Goal: Task Accomplishment & Management: Use online tool/utility

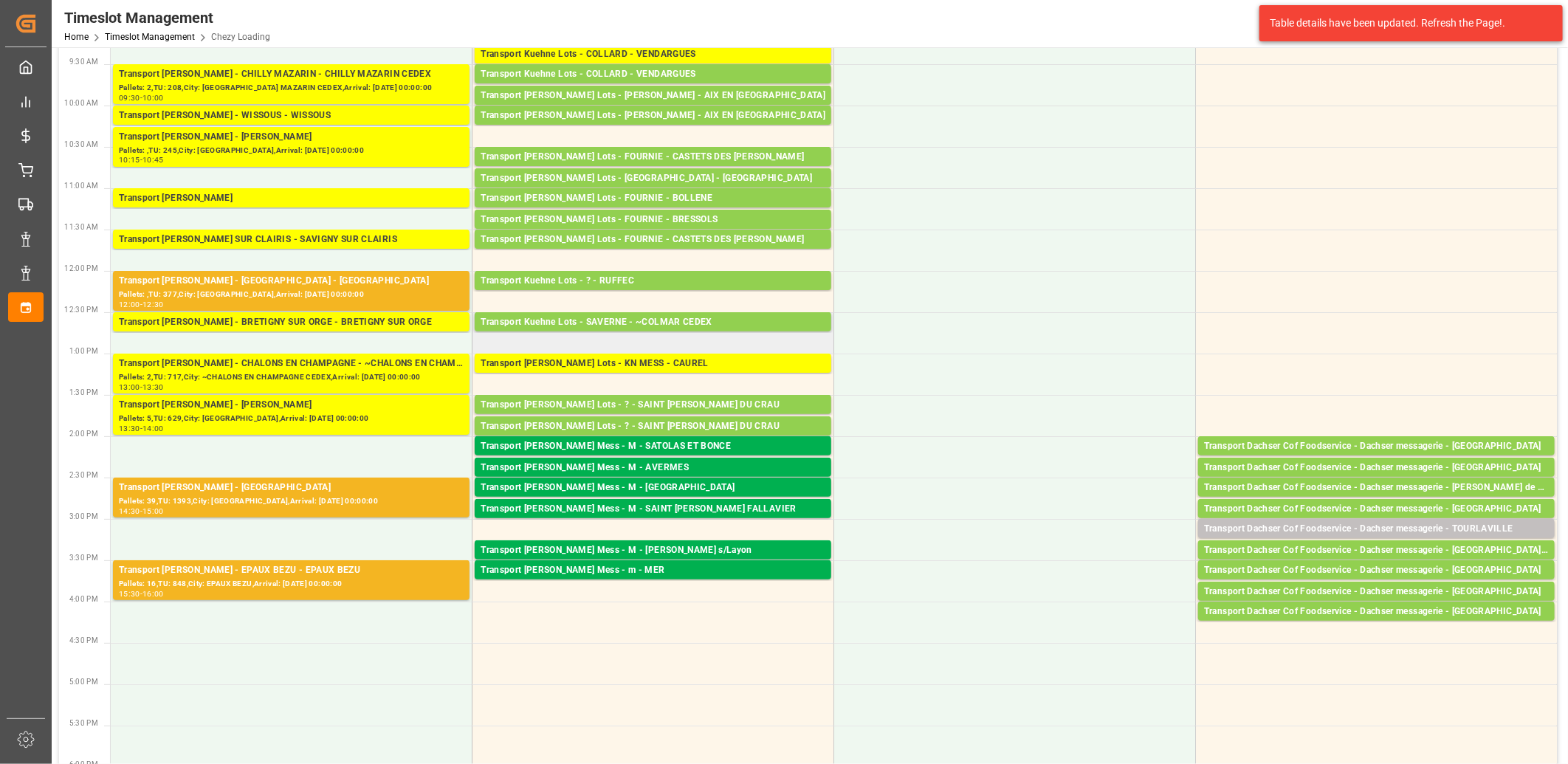
scroll to position [164, 0]
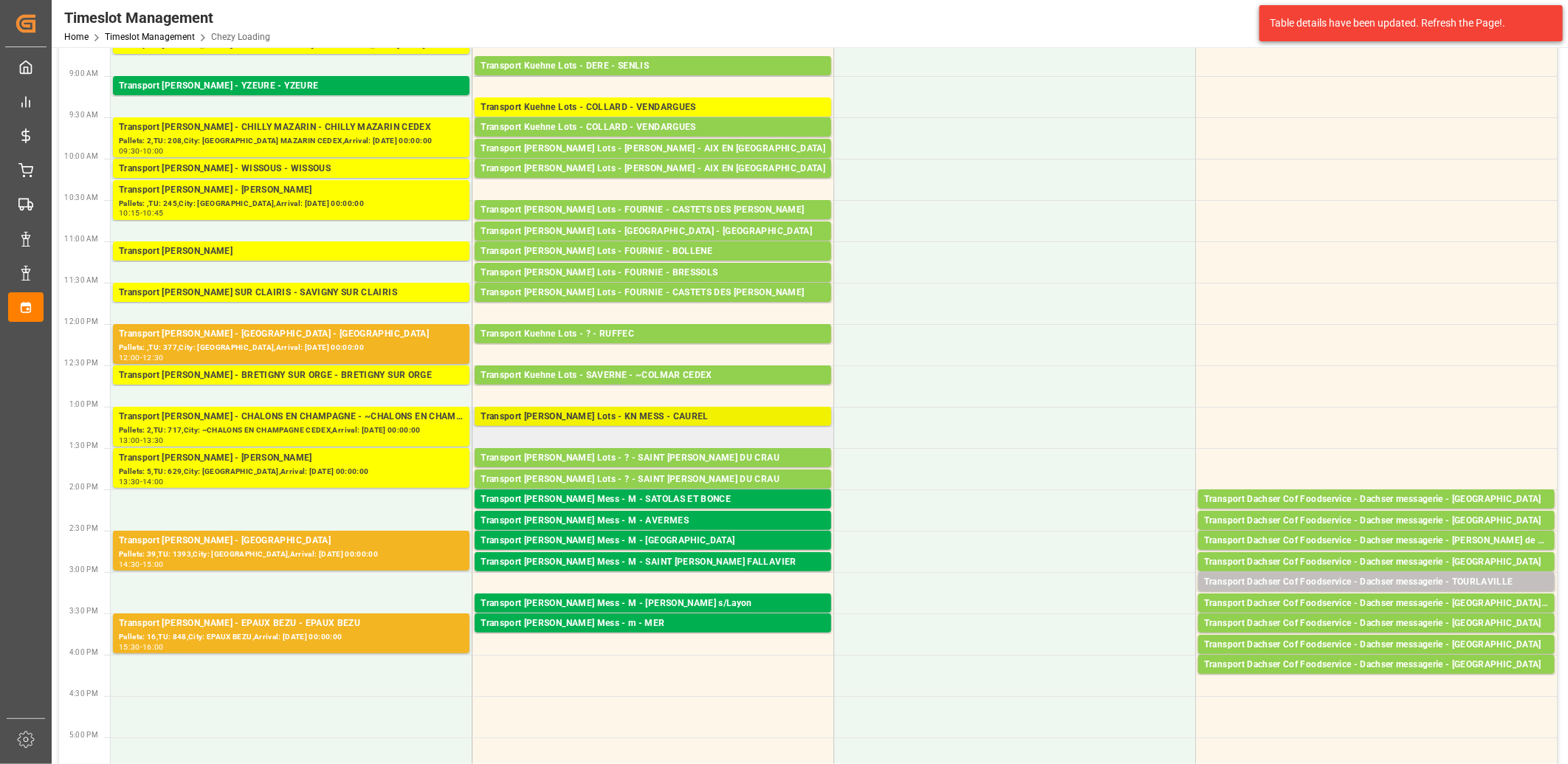
click at [623, 415] on div "Transport [PERSON_NAME] Lots - KN MESS - CAUREL" at bounding box center [652, 416] width 345 height 14
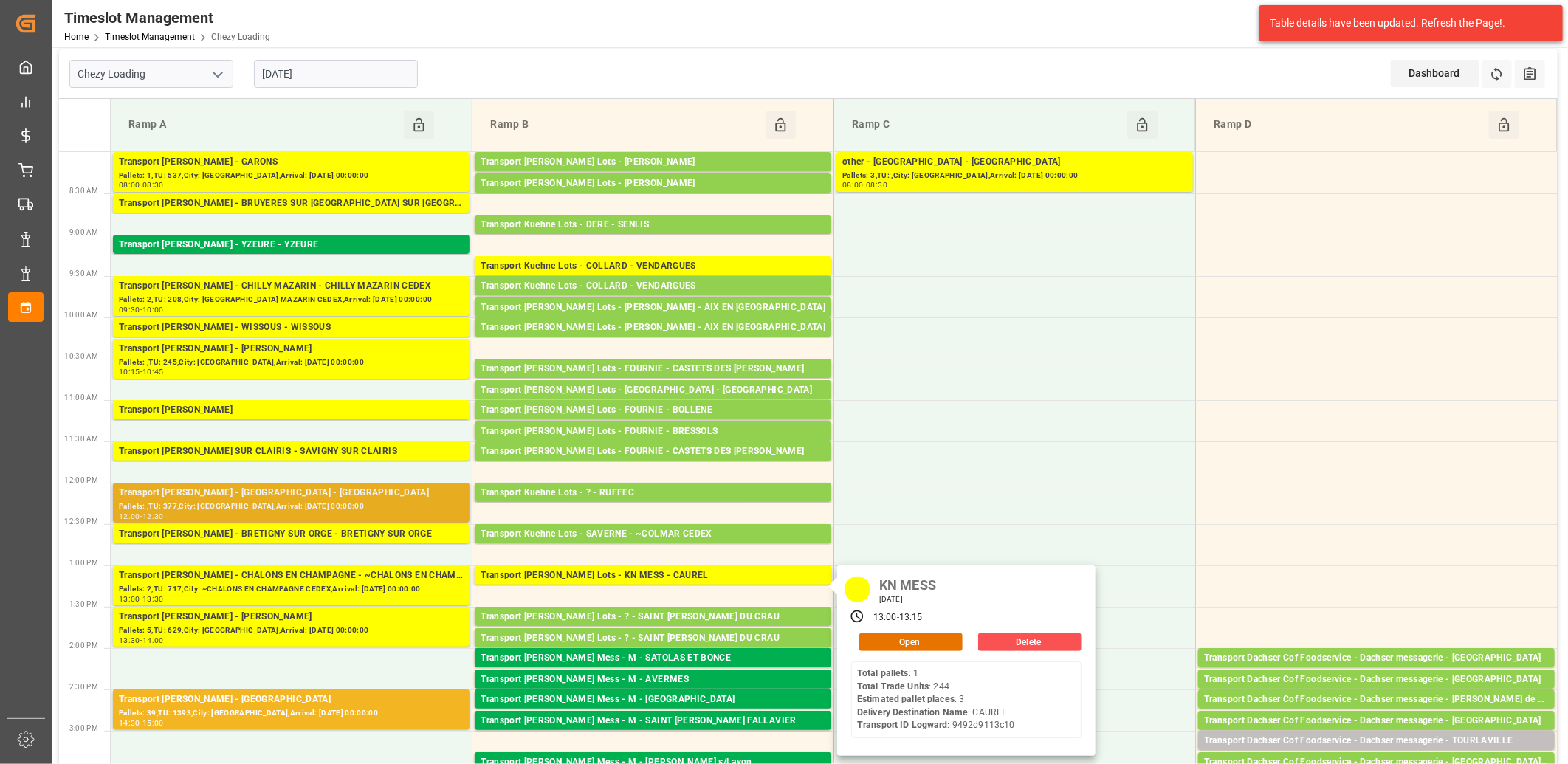
scroll to position [0, 0]
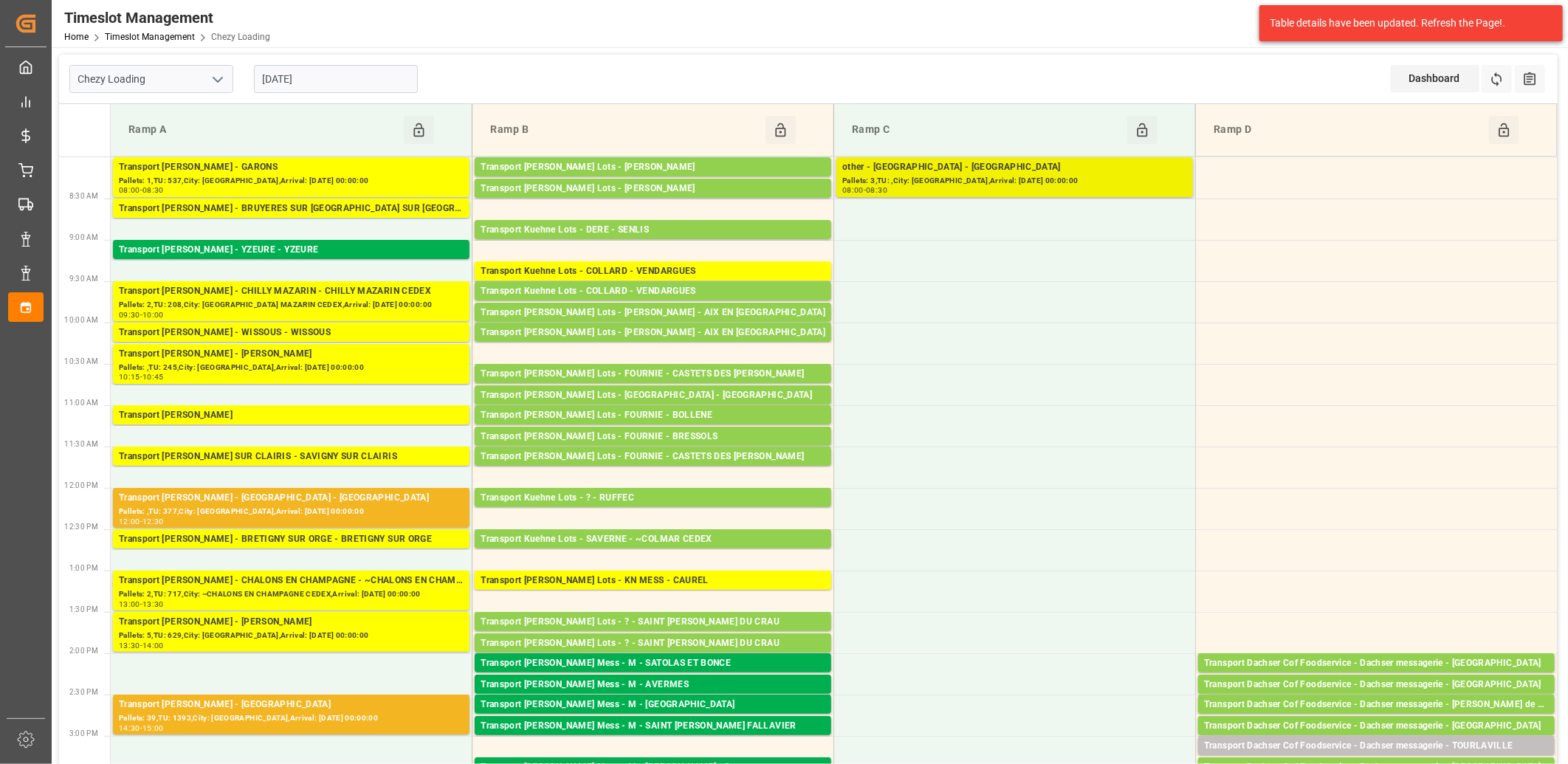
click at [1092, 177] on div "Pallets: 3,TU: ,City: [GEOGRAPHIC_DATA],Arrival: [DATE] 00:00:00" at bounding box center [1014, 181] width 345 height 13
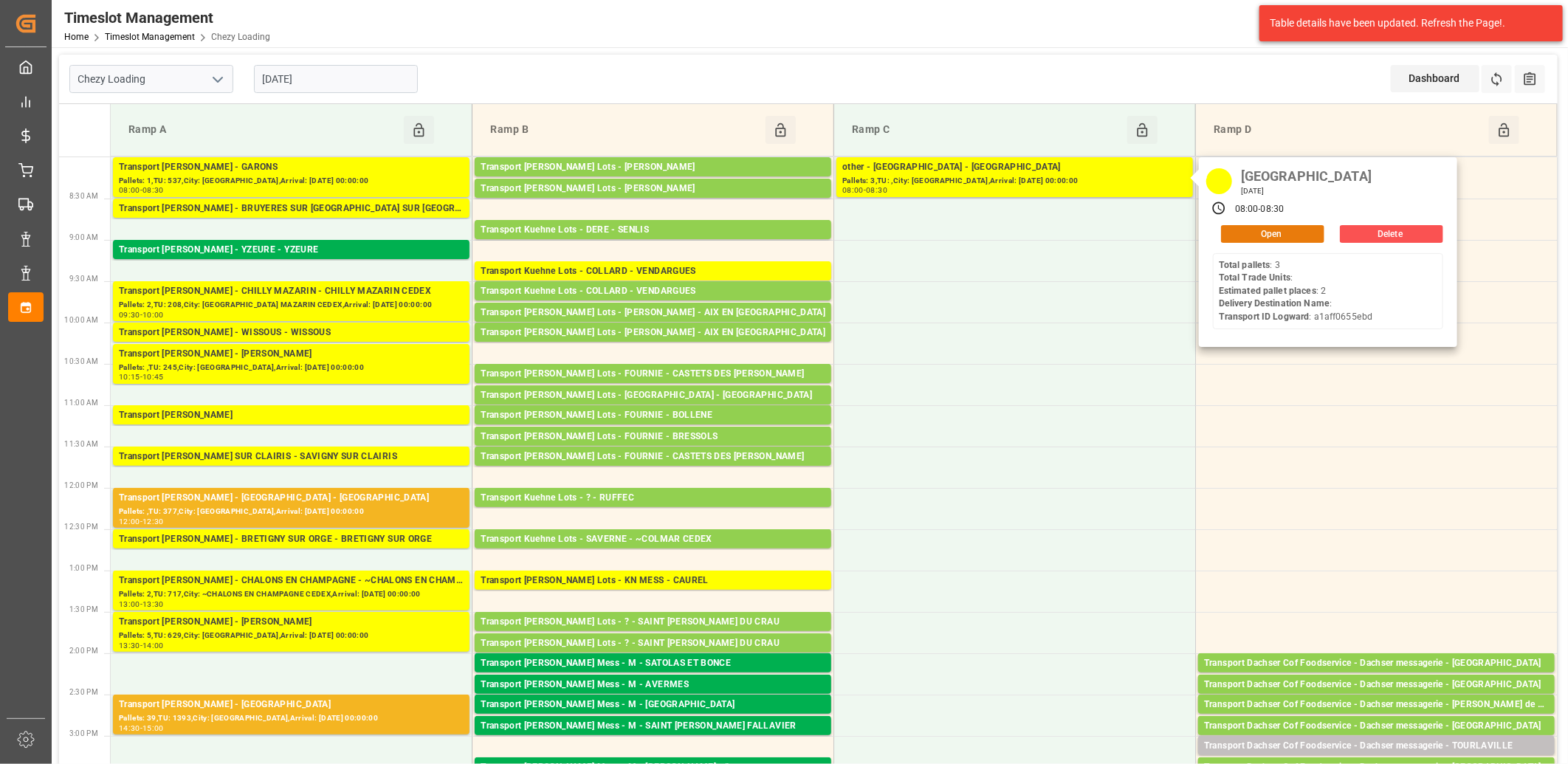
click at [1248, 236] on button "Open" at bounding box center [1272, 234] width 103 height 18
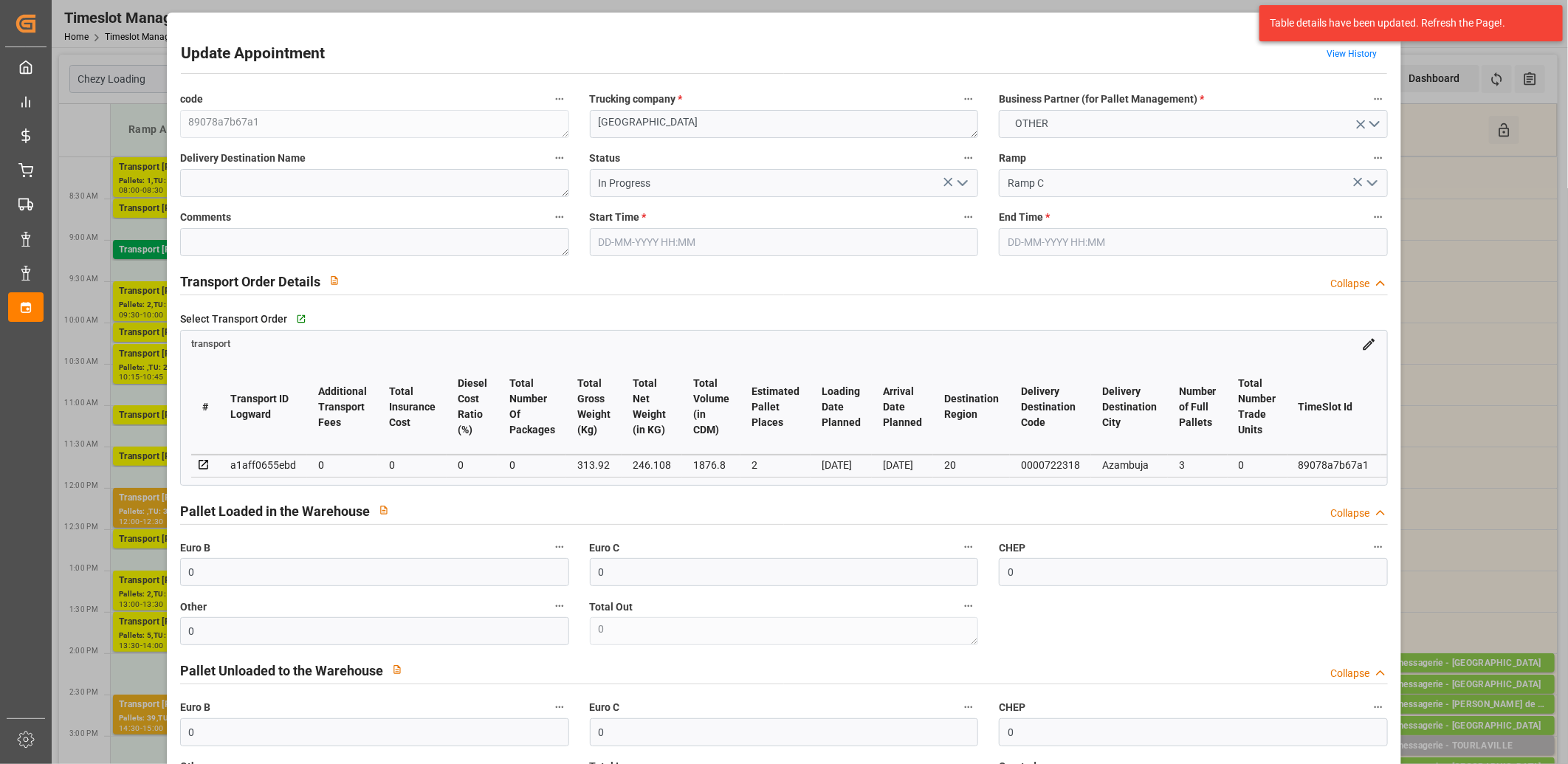
type input "[DATE] 08:00"
type input "[DATE] 08:30"
type input "[DATE] 13:18"
type input "[DATE]"
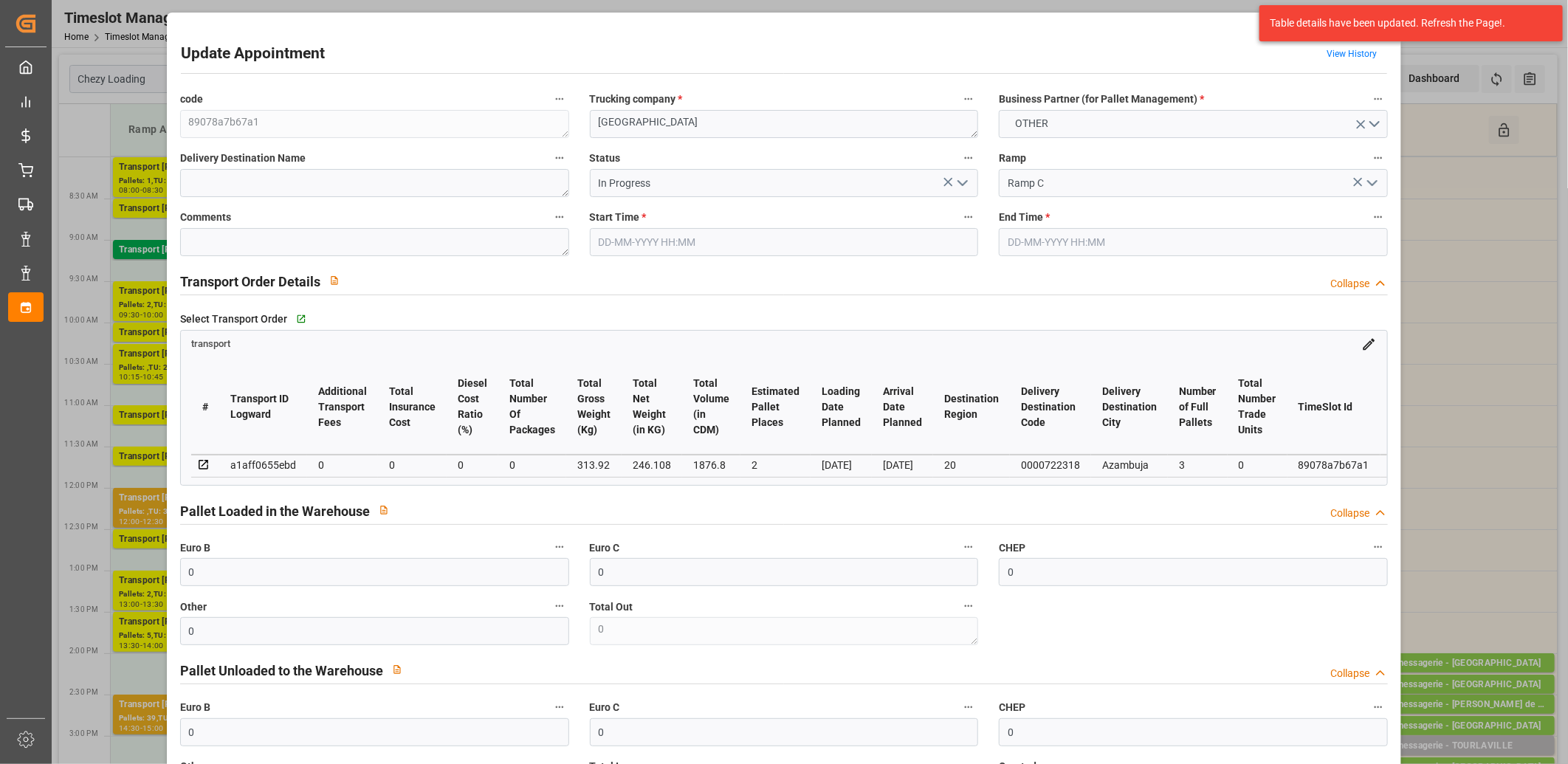
type input "[DATE]"
click at [966, 180] on icon "open menu" at bounding box center [963, 183] width 18 height 18
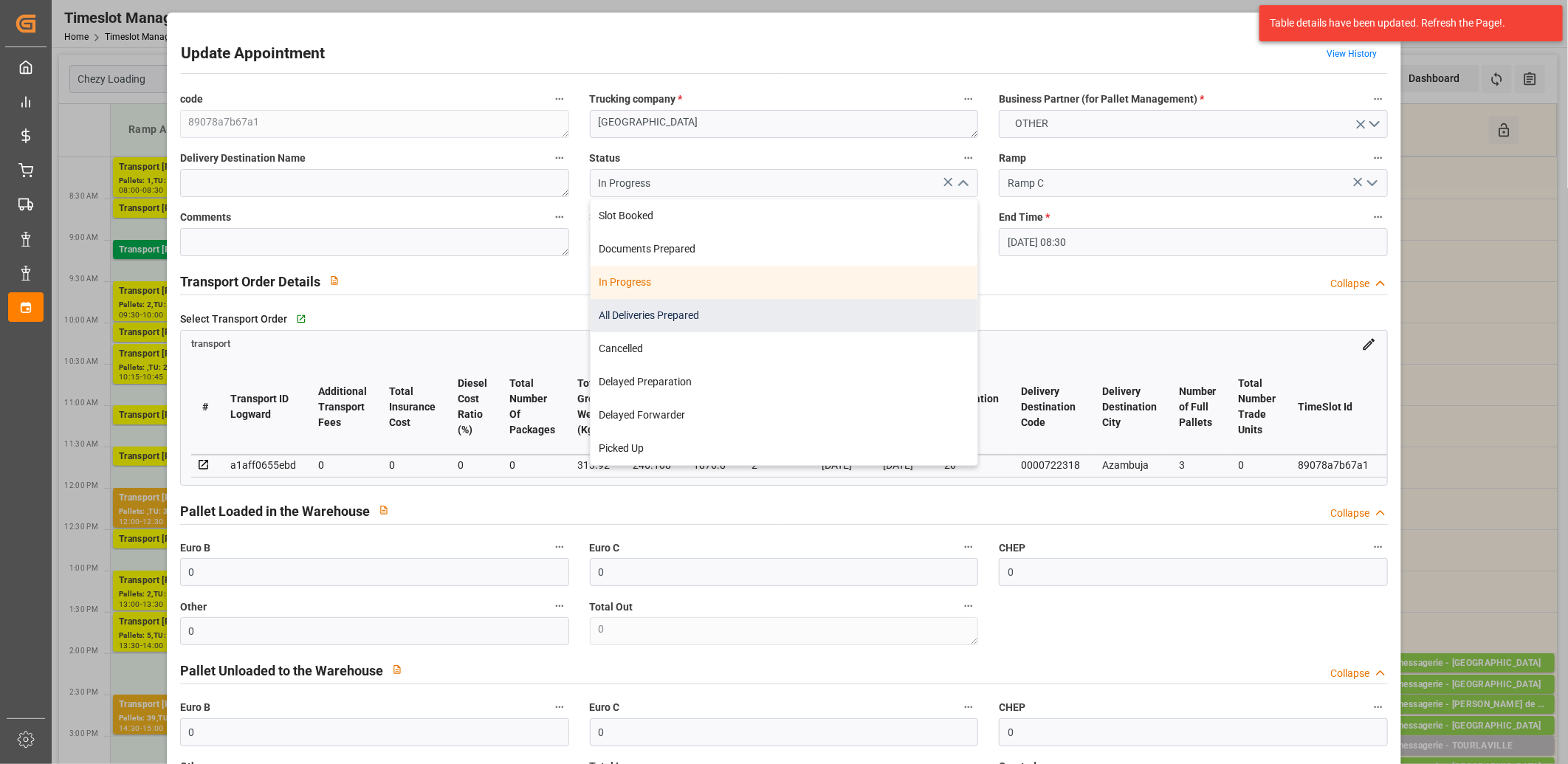
click at [792, 308] on div "All Deliveries Prepared" at bounding box center [784, 315] width 388 height 33
type input "All Deliveries Prepared"
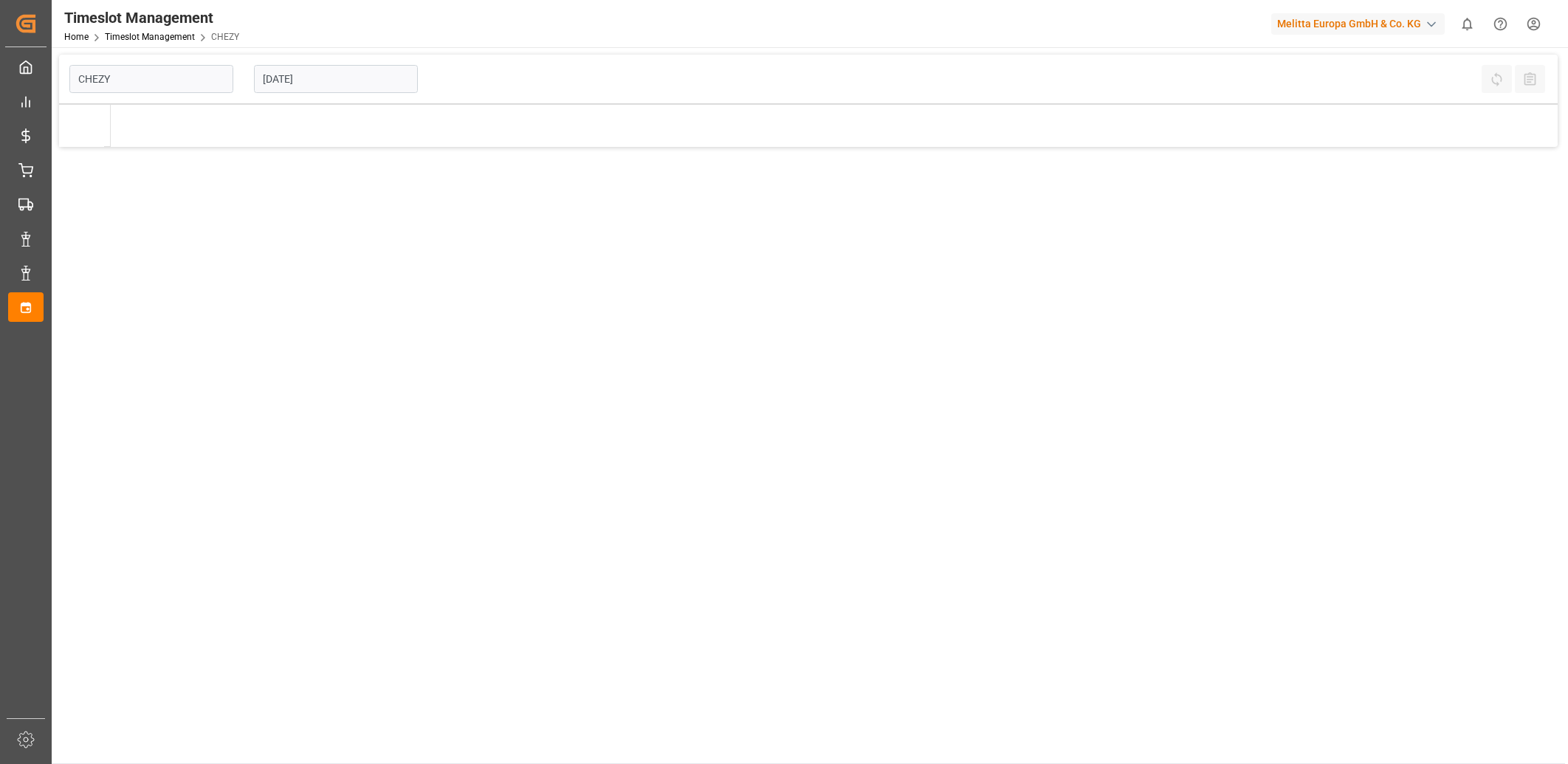
type input "Chezy Loading"
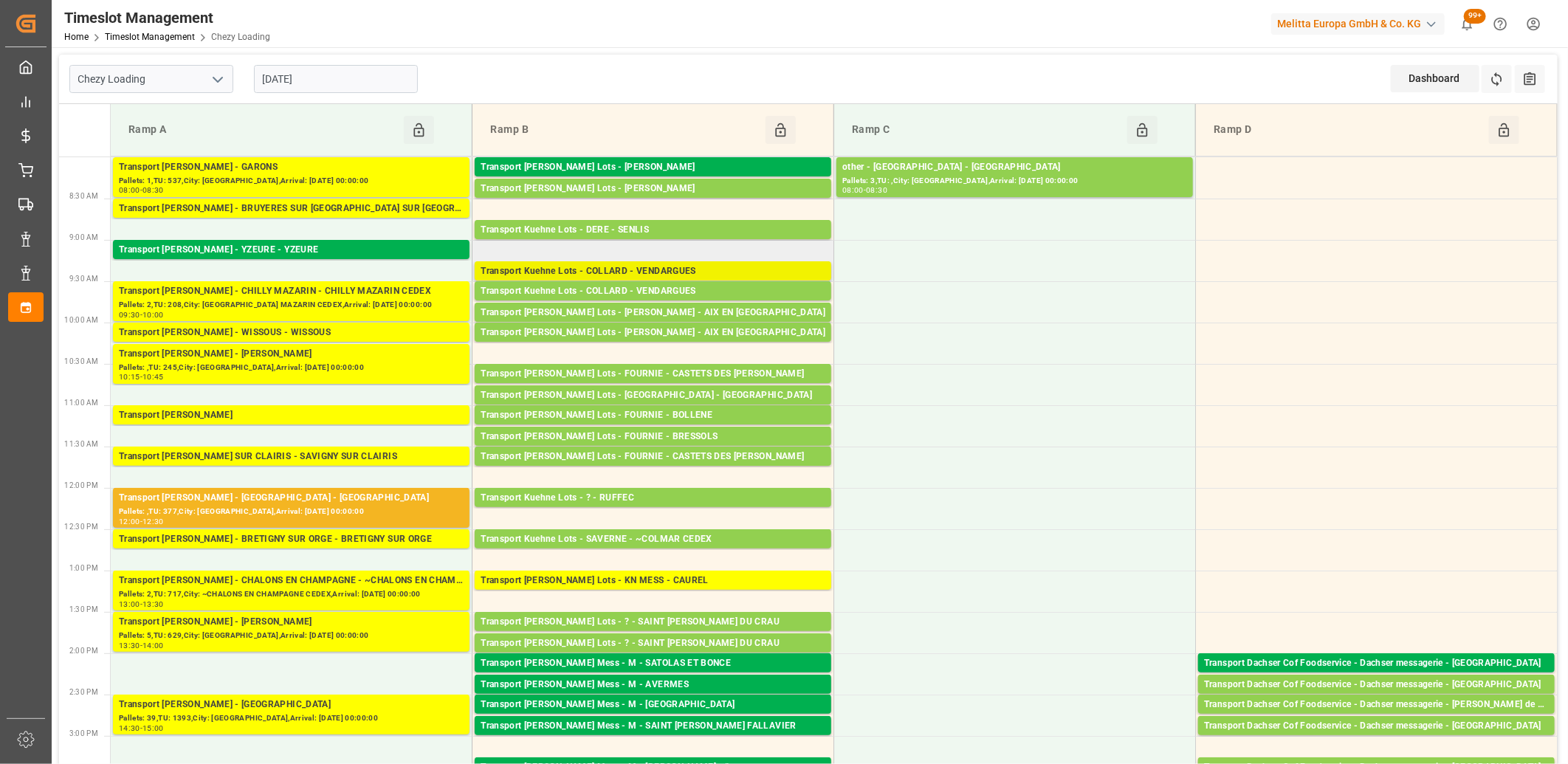
click at [625, 267] on div "Transport Kuehne Lots - COLLARD - VENDARGUES" at bounding box center [652, 271] width 345 height 14
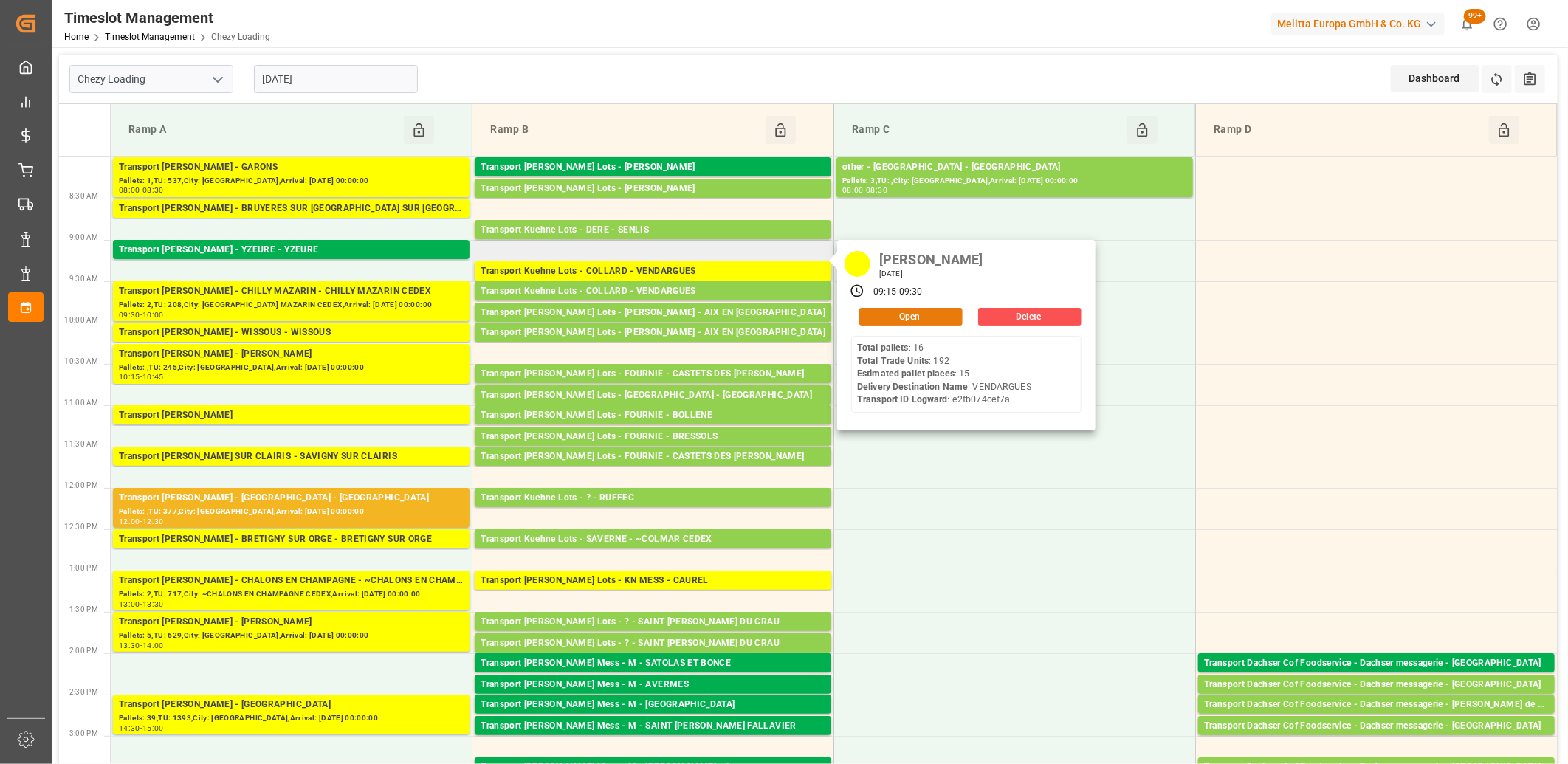
click at [909, 311] on button "Open" at bounding box center [910, 317] width 103 height 18
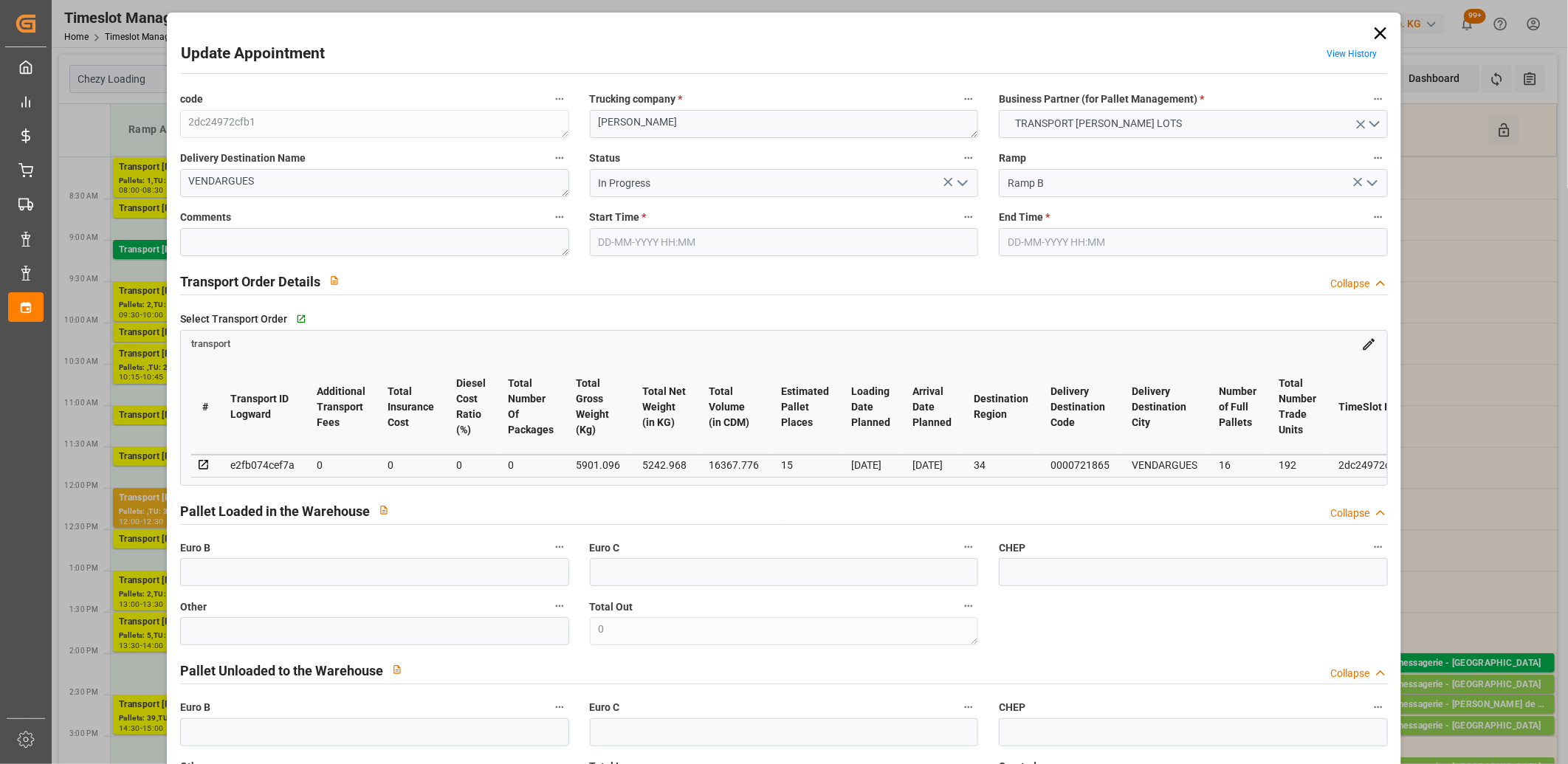
type input "25-08-2025 09:15"
type input "25-08-2025 09:30"
type input "20-08-2025 12:43"
type input "20-08-2025 11:47"
type input "27-08-2025"
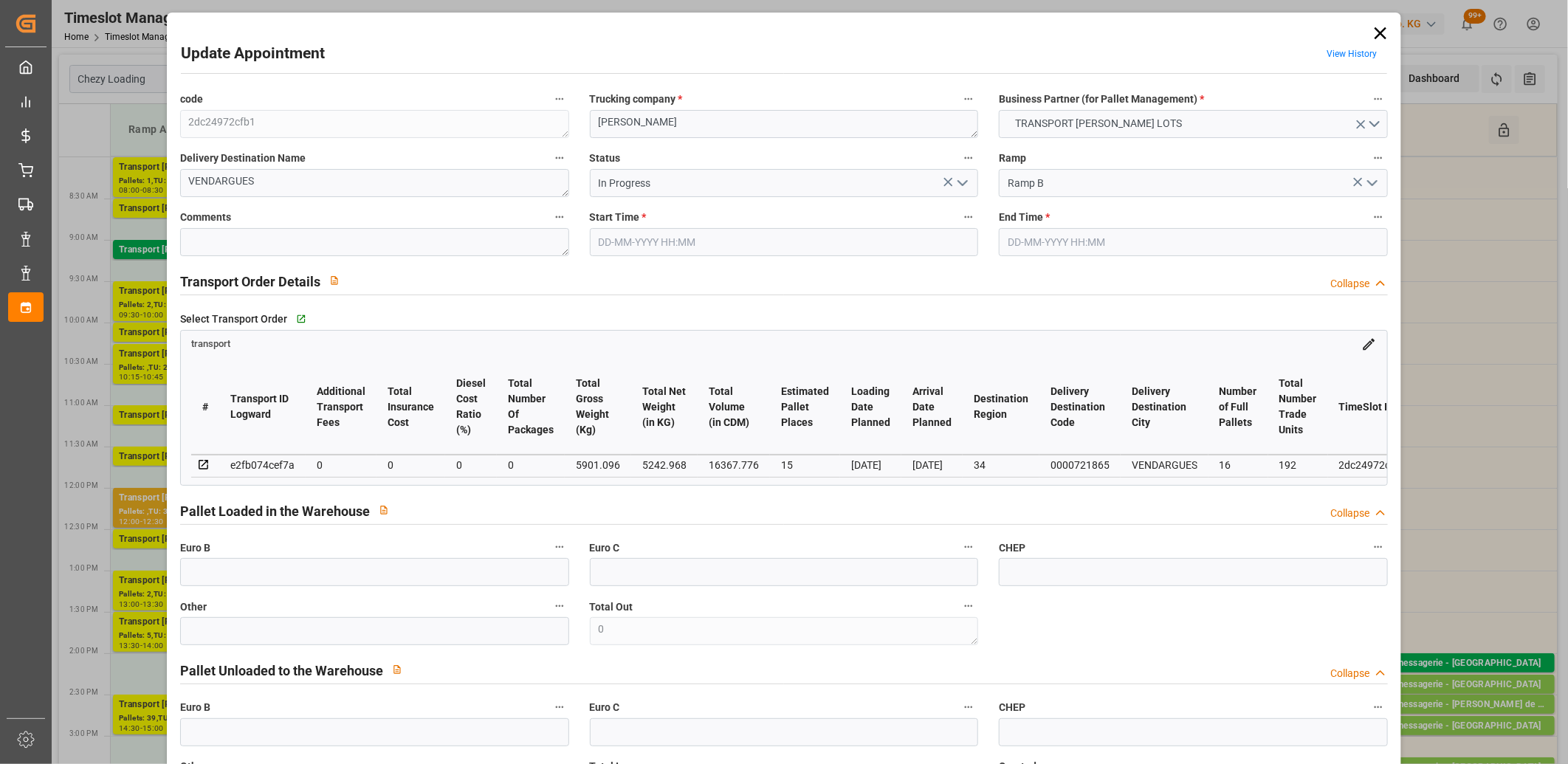
type input "[DATE]"
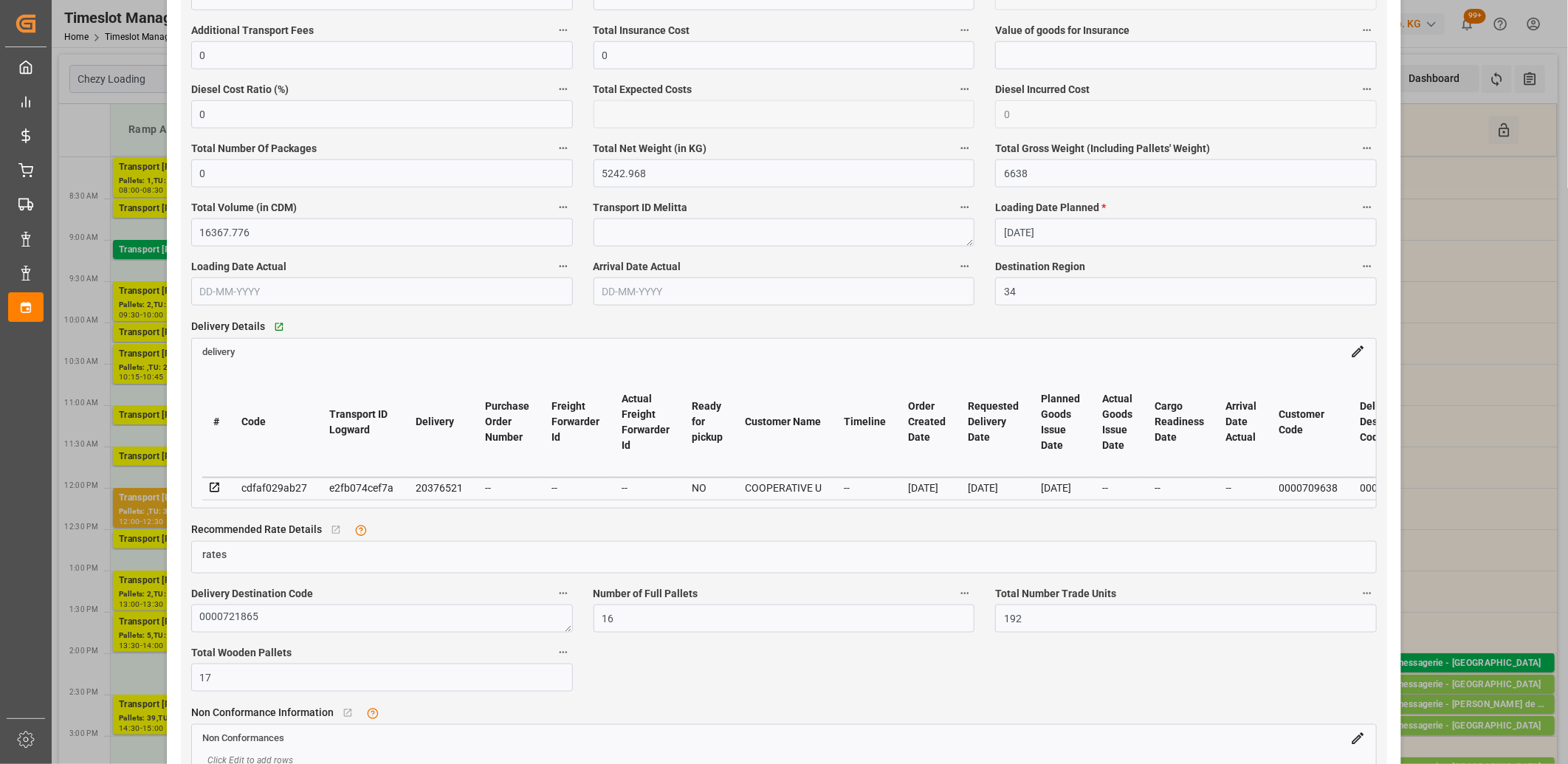
scroll to position [983, 0]
click at [430, 485] on div "20376521" at bounding box center [439, 486] width 47 height 18
click at [429, 485] on div "20376521" at bounding box center [439, 486] width 47 height 18
copy div "20376521"
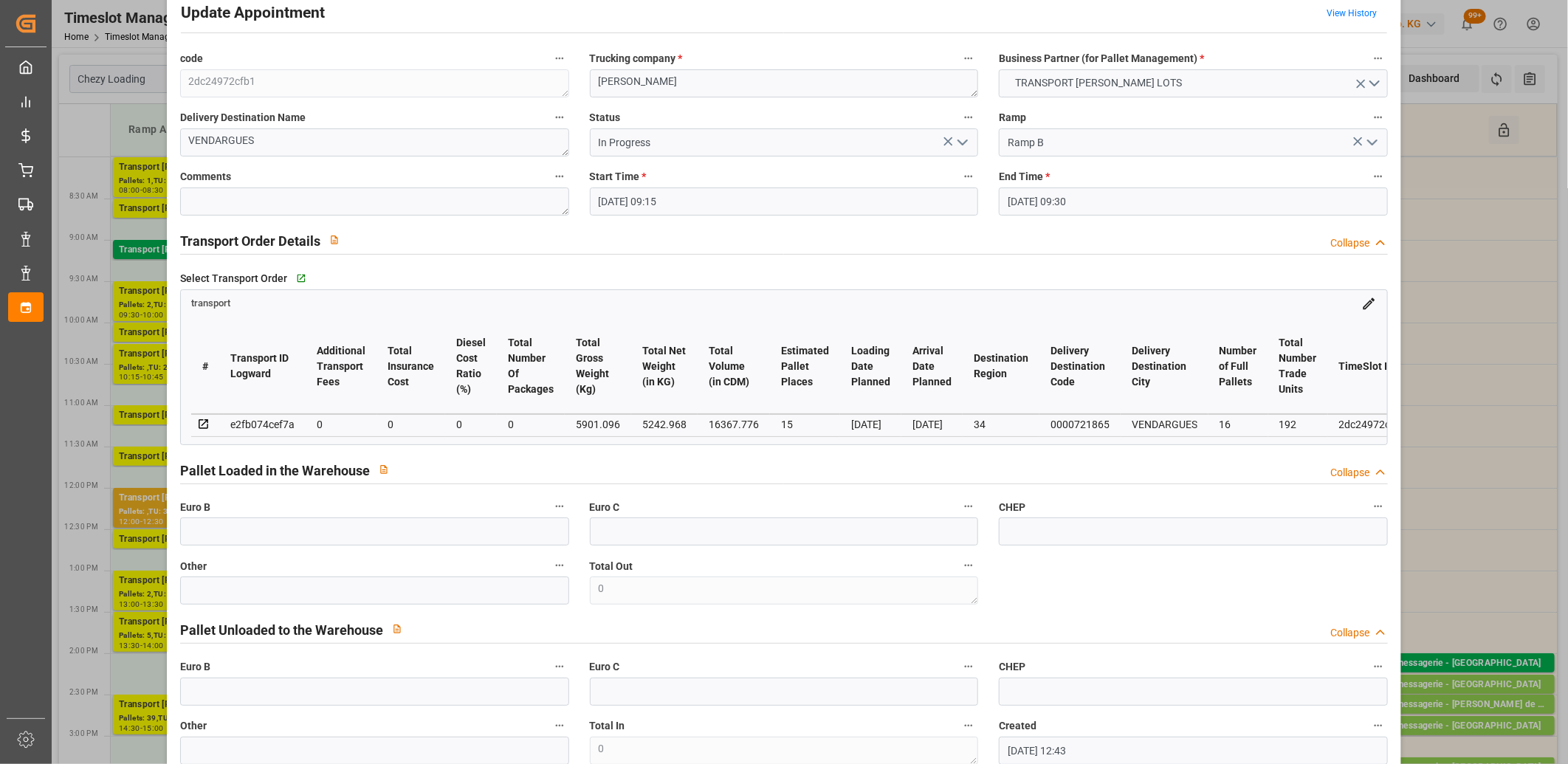
scroll to position [0, 0]
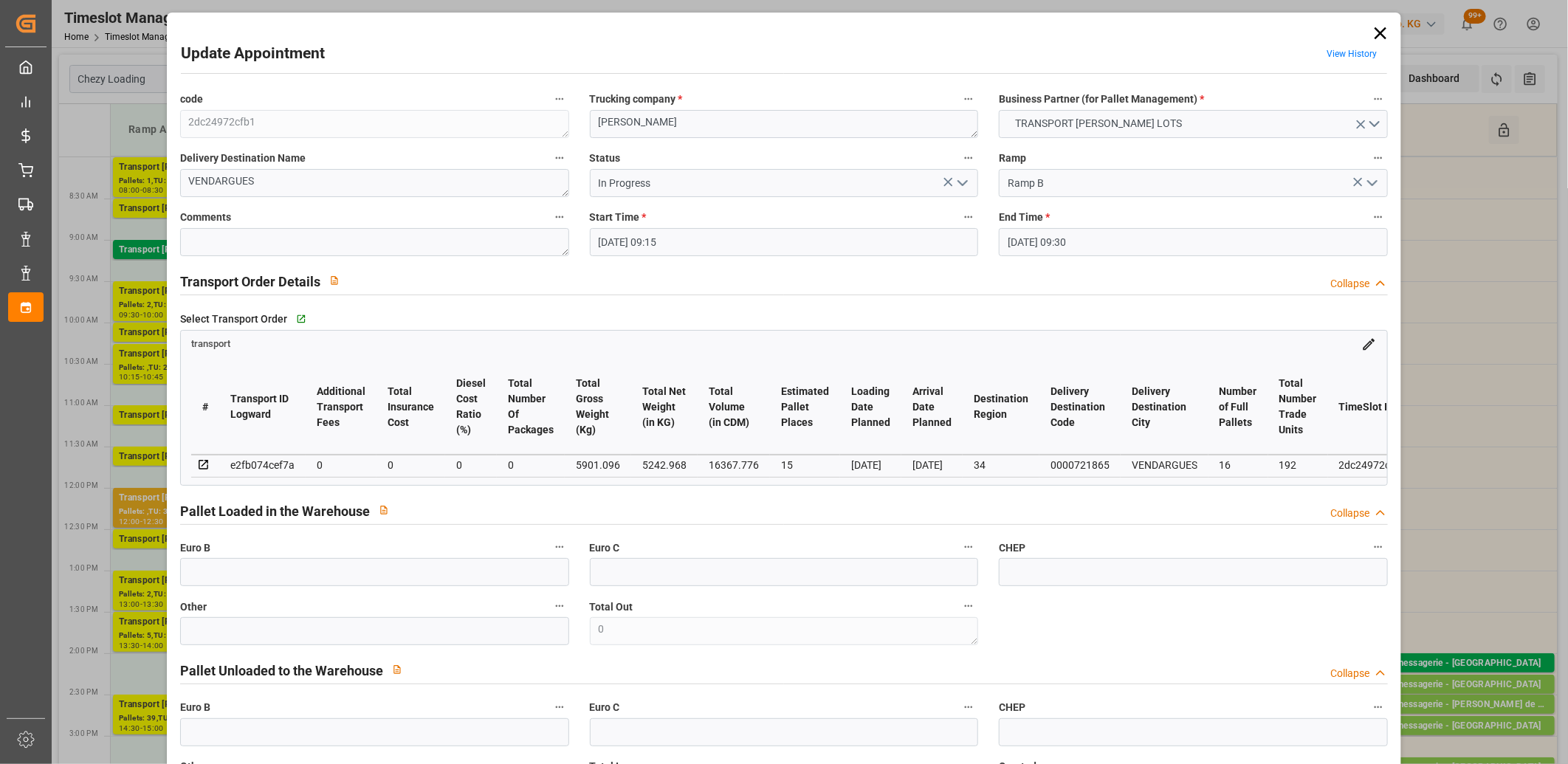
click at [1370, 34] on icon at bounding box center [1380, 33] width 21 height 21
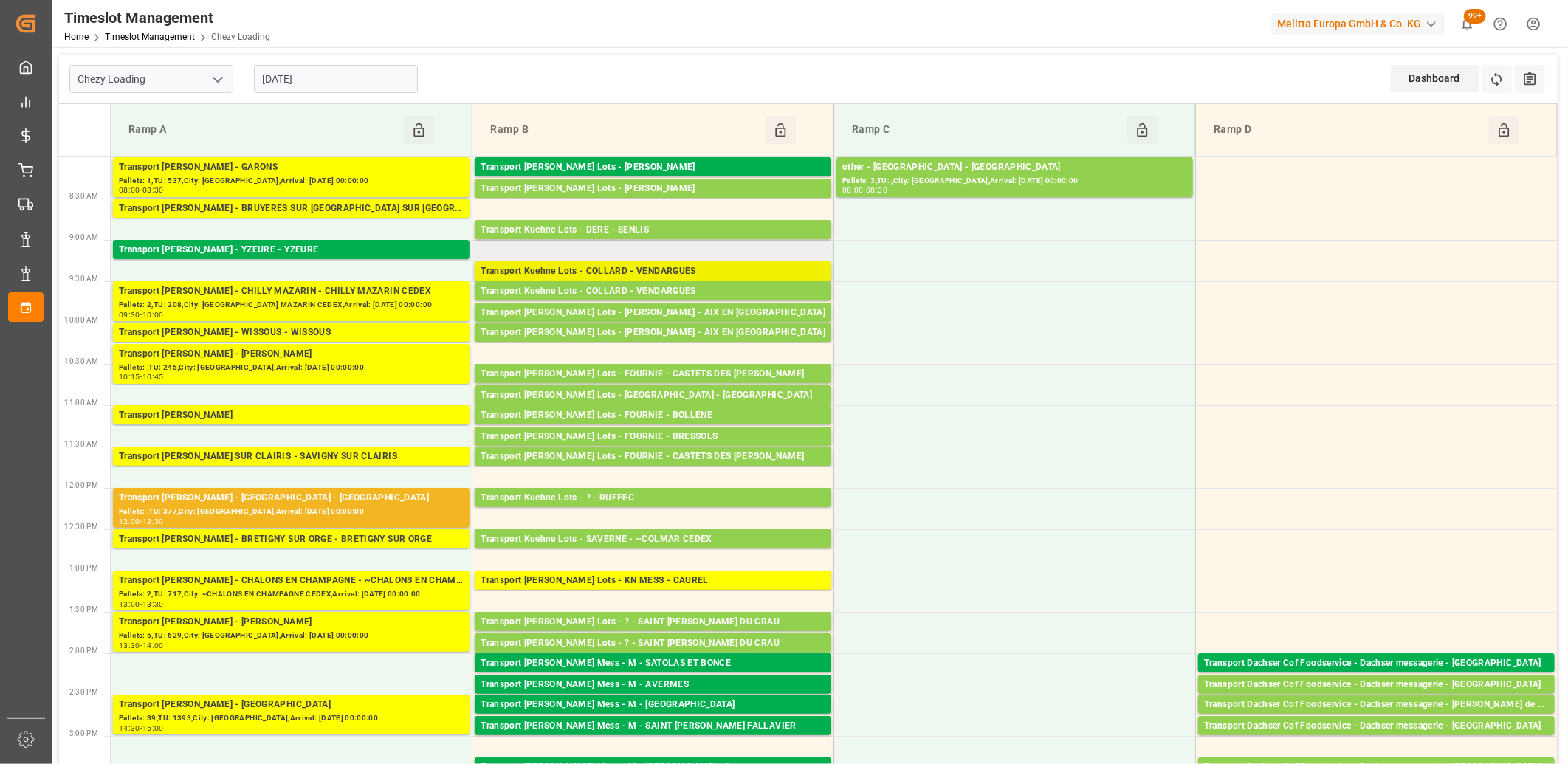
click at [608, 270] on div "Transport Kuehne Lots - COLLARD - VENDARGUES" at bounding box center [652, 271] width 345 height 14
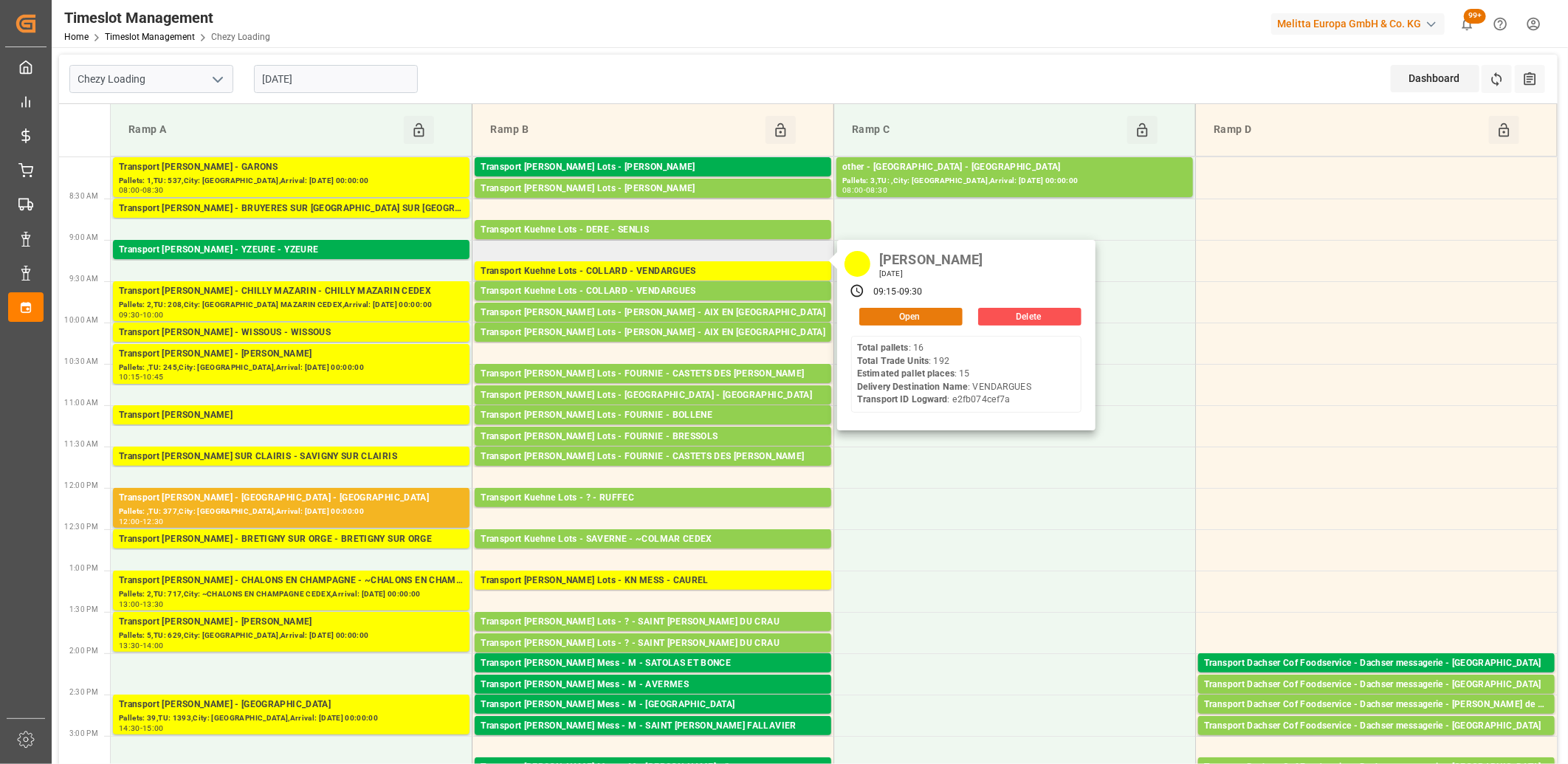
click at [862, 318] on button "Open" at bounding box center [910, 317] width 103 height 18
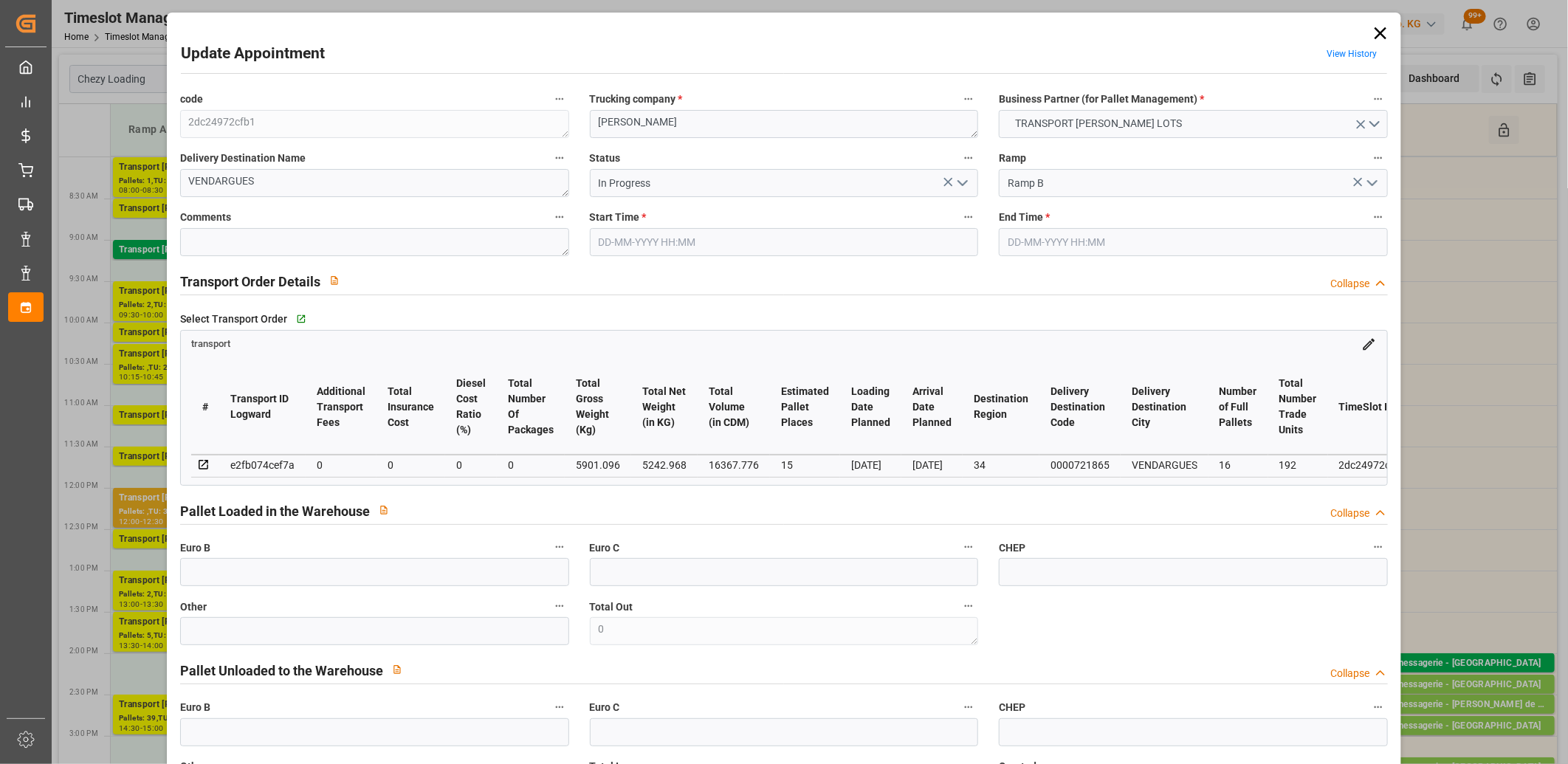
type input "25-08-2025 09:15"
type input "25-08-2025 09:30"
type input "20-08-2025 12:43"
type input "20-08-2025 11:47"
type input "27-08-2025"
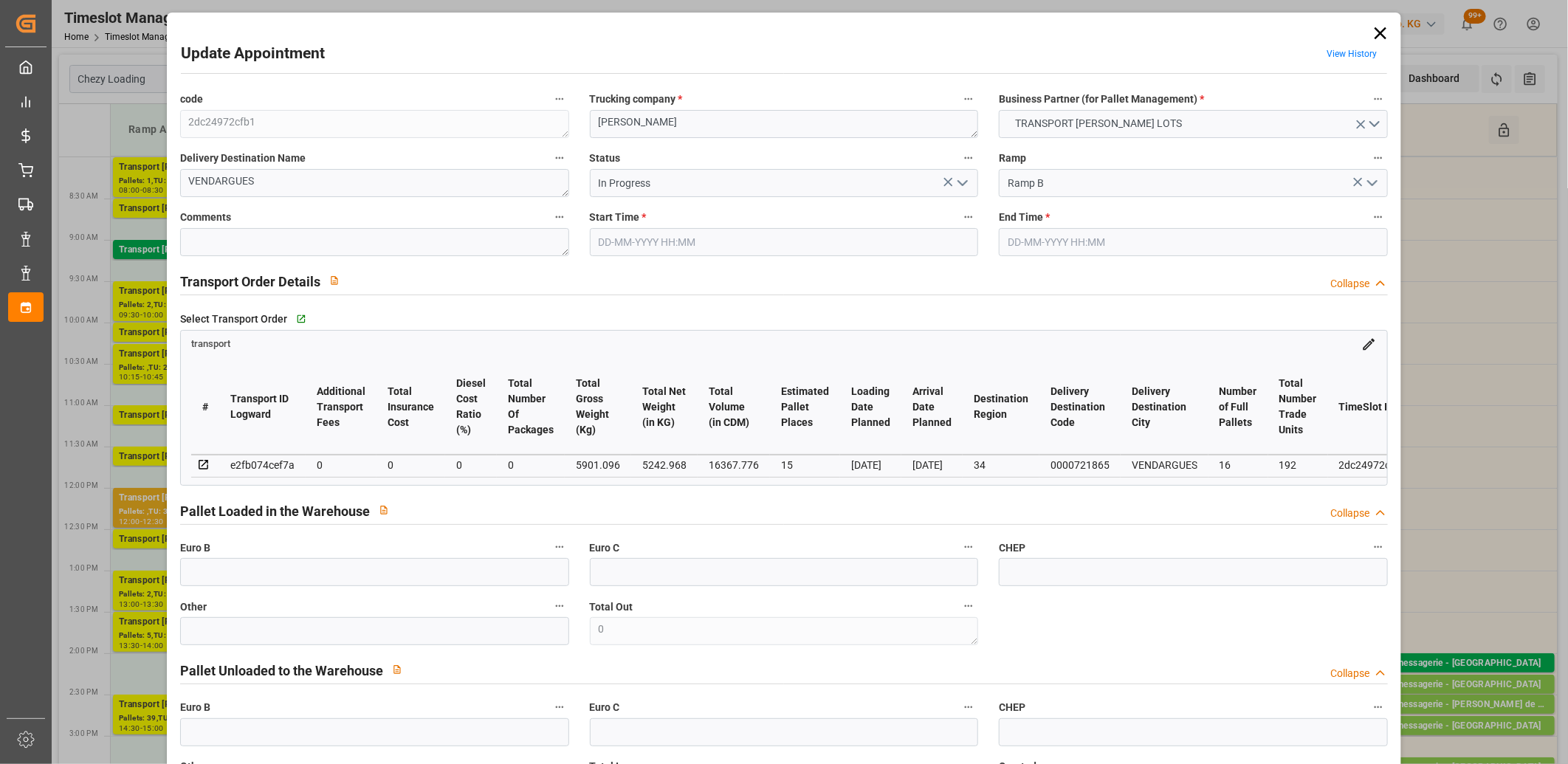
type input "[DATE]"
click at [955, 188] on icon "open menu" at bounding box center [963, 183] width 18 height 18
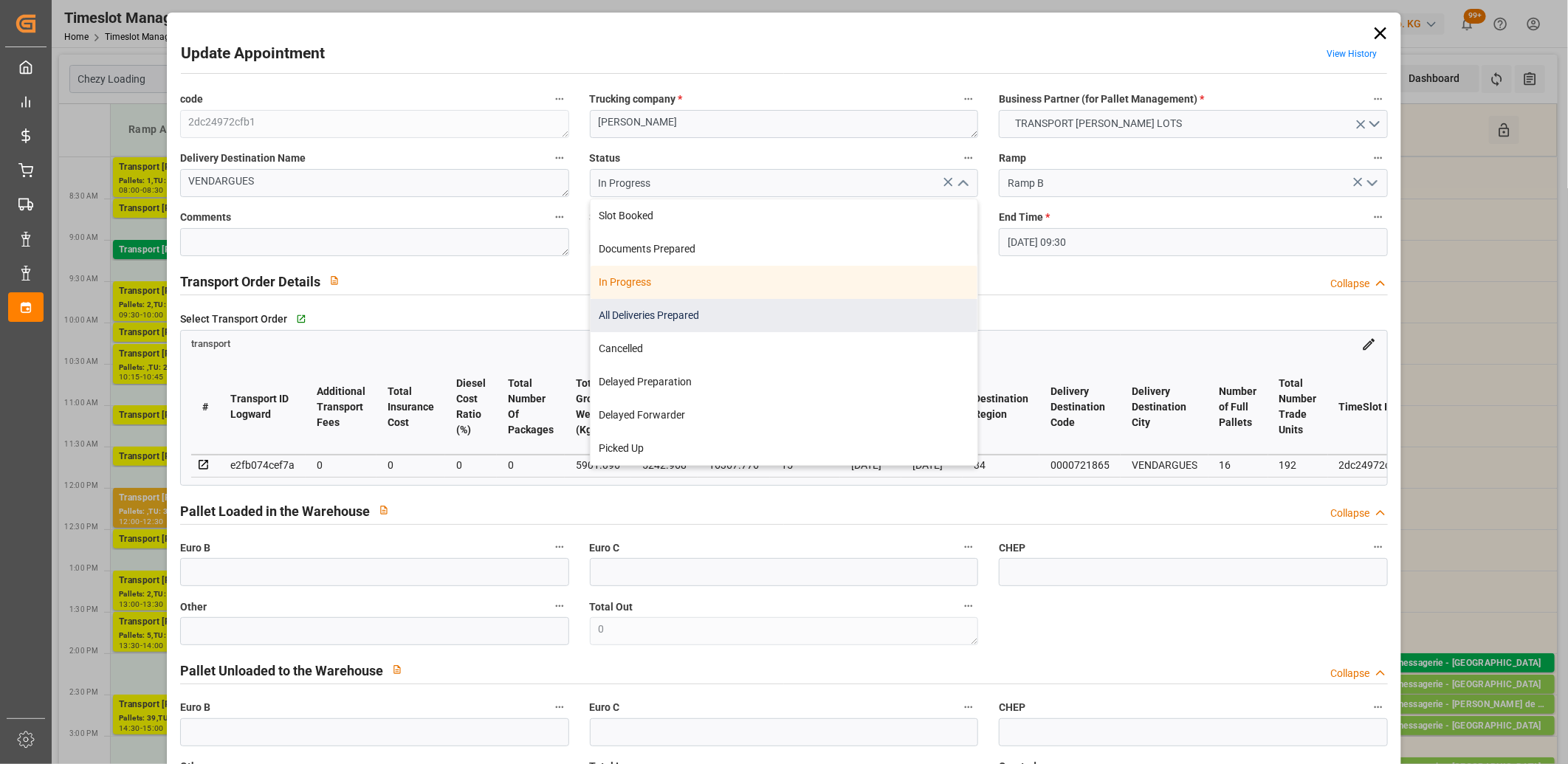
click at [822, 305] on div "All Deliveries Prepared" at bounding box center [784, 315] width 388 height 33
type input "All Deliveries Prepared"
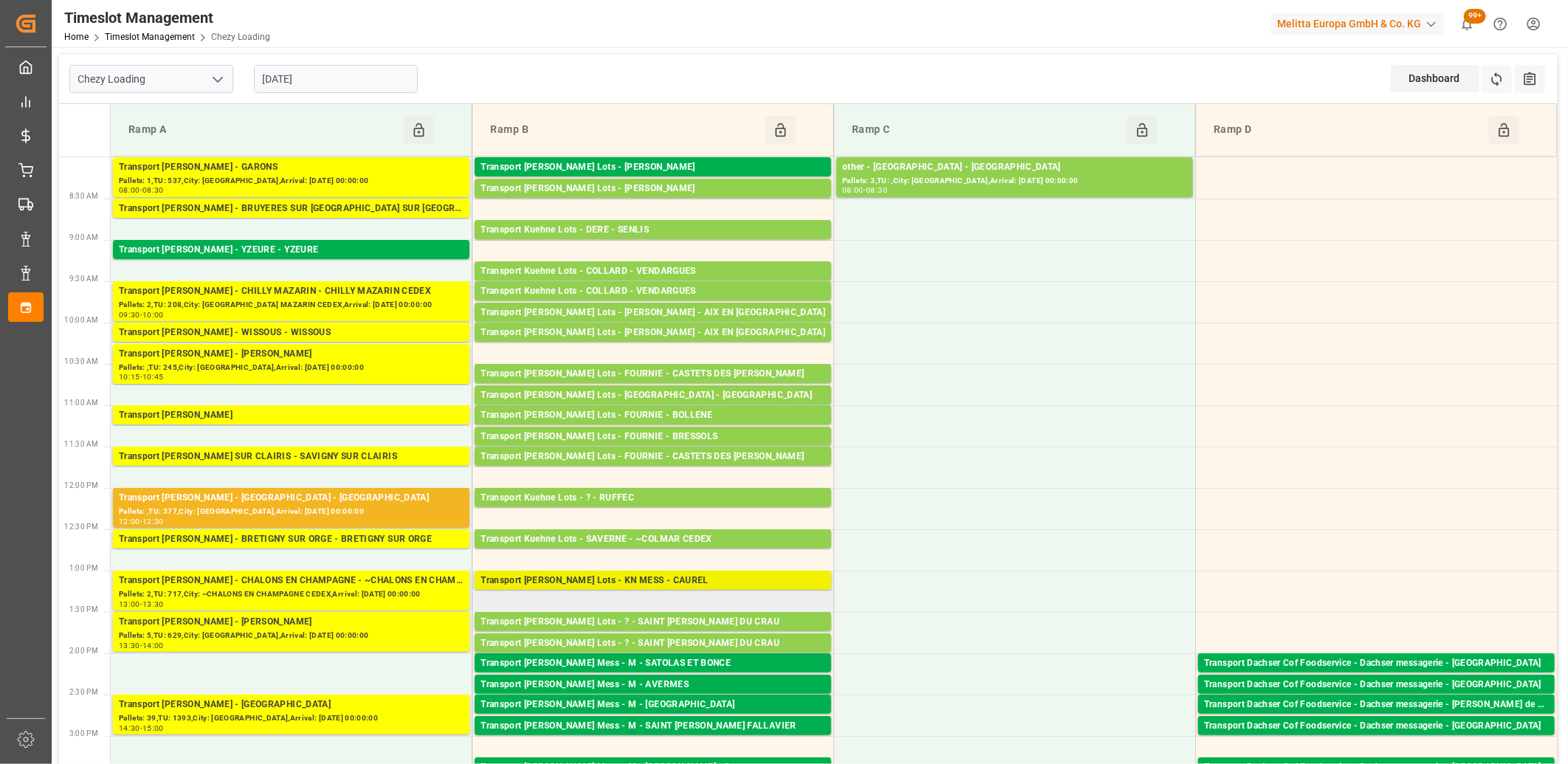
click at [615, 585] on div "Transport [PERSON_NAME] Lots - KN MESS - CAUREL" at bounding box center [652, 580] width 345 height 14
click at [617, 580] on div "Transport [PERSON_NAME] Lots - KN MESS - CAUREL" at bounding box center [652, 580] width 345 height 14
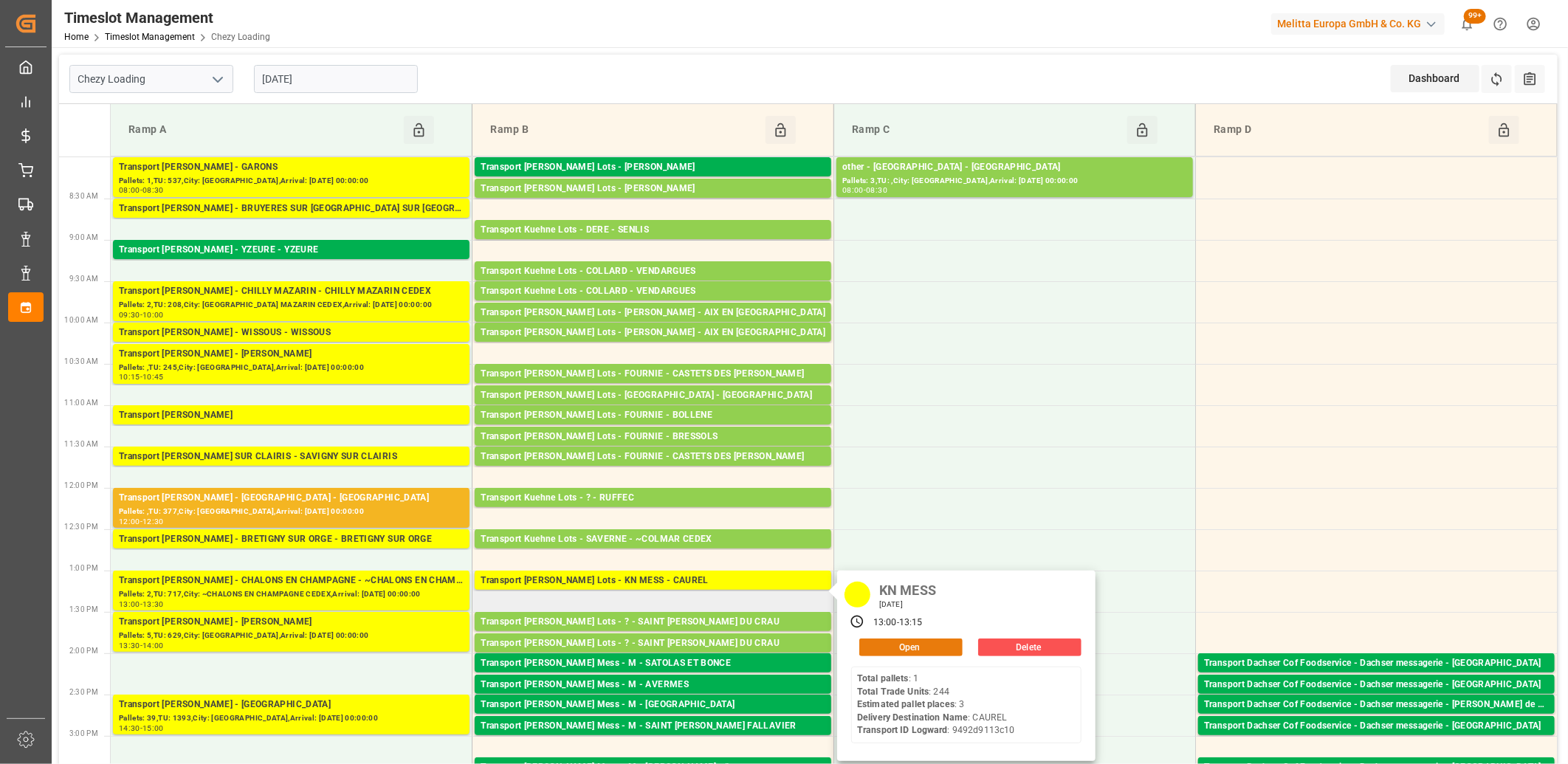
click at [888, 652] on button "Open" at bounding box center [910, 648] width 103 height 18
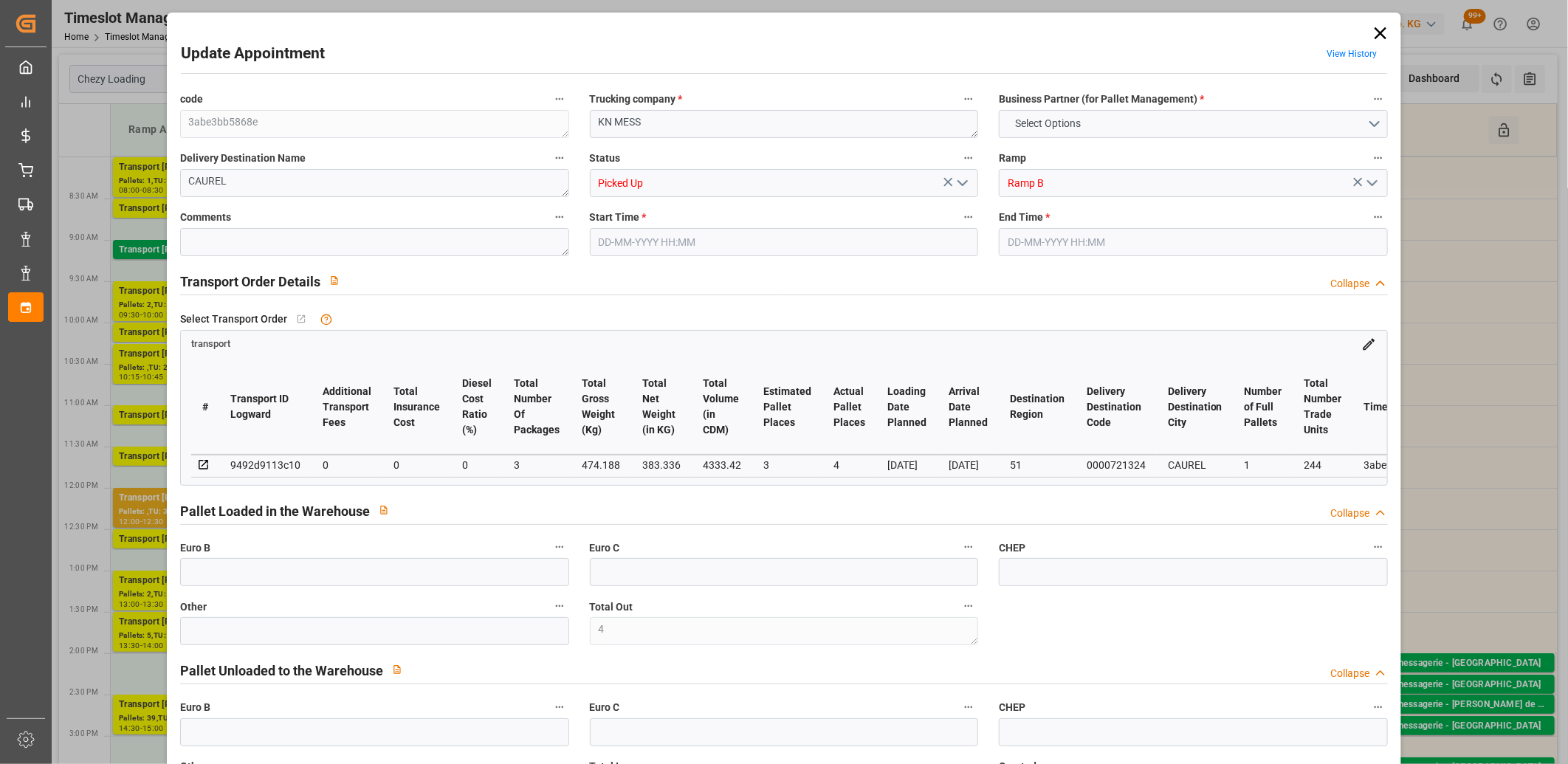
type input "4"
type input "3"
type input "4"
type input "0"
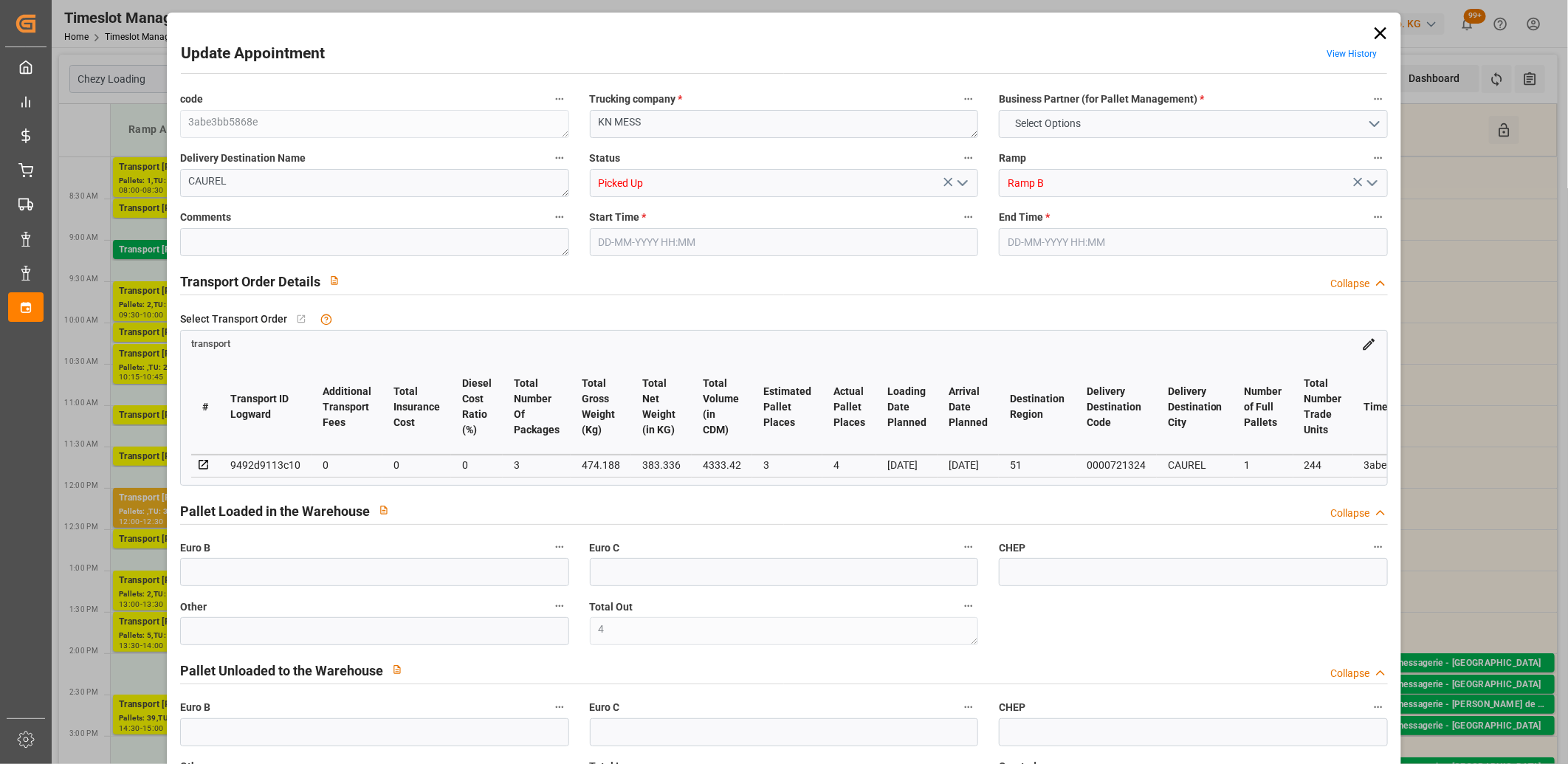
type input "0"
type input "3"
type input "383.336"
type input "559.212"
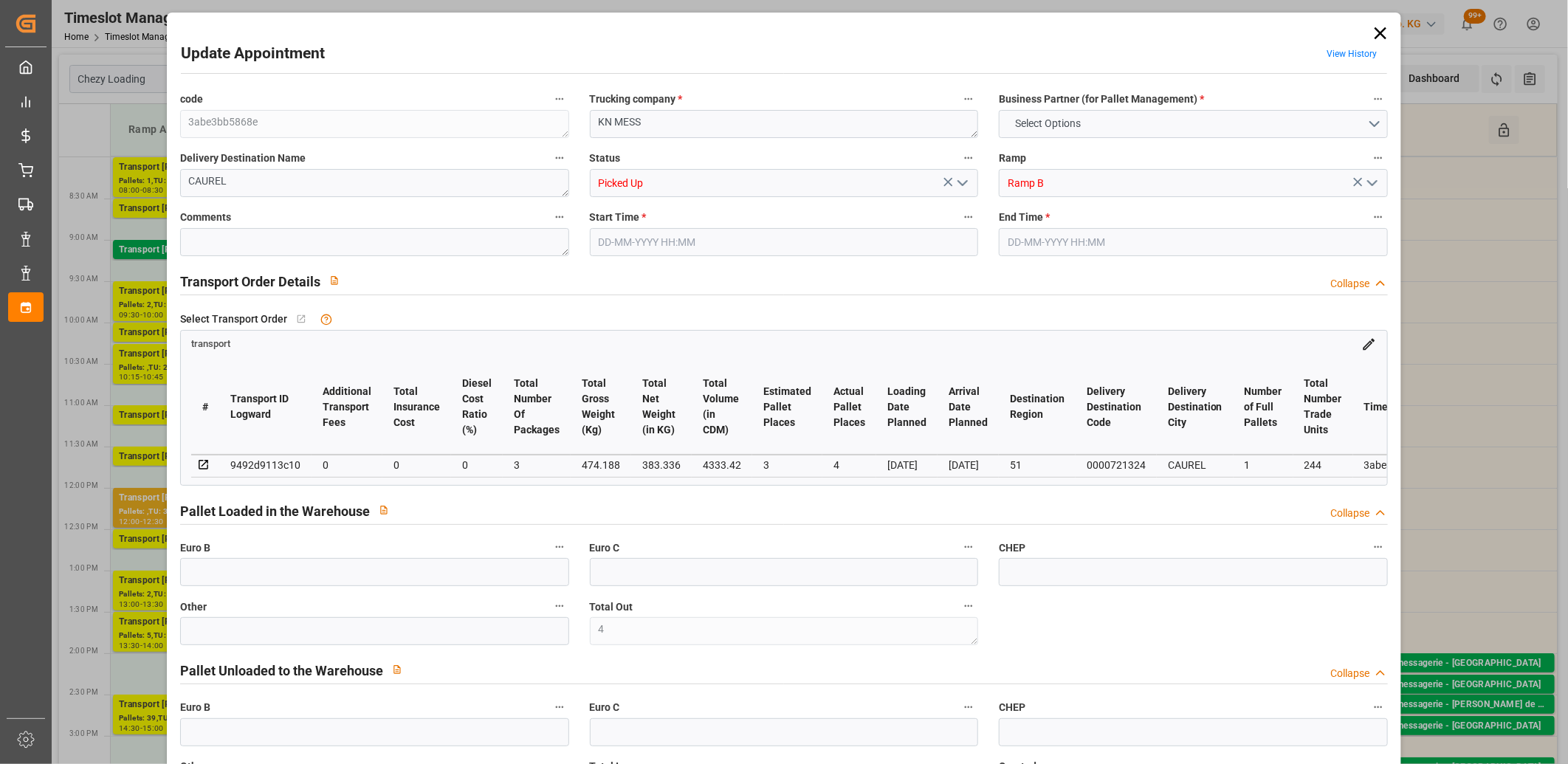
type input "4333.42"
type input "51"
type input "1"
type input "244"
type input "4"
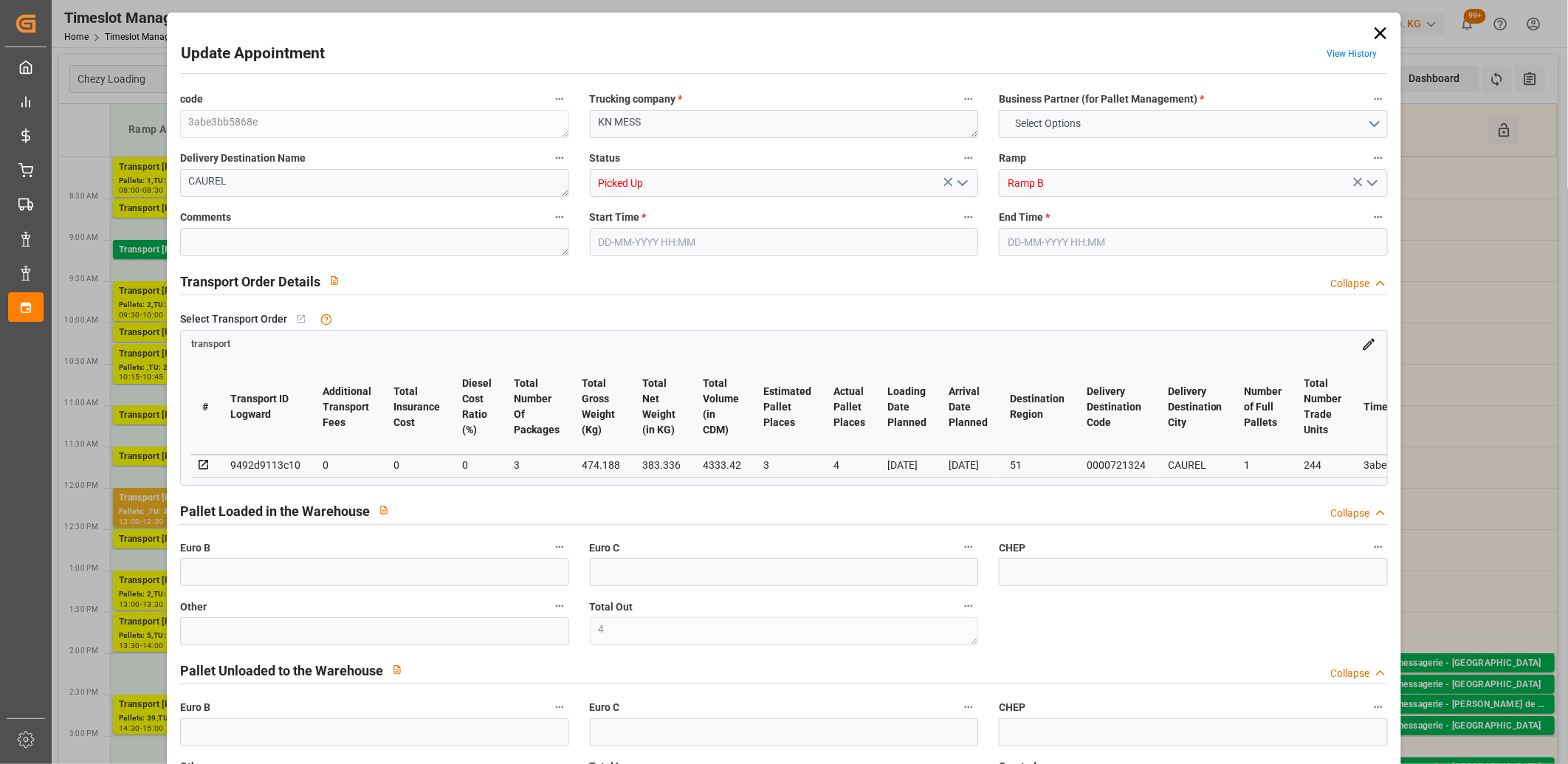
type input "101"
type input "474.188"
type input "0"
type input "4710.8598"
type input "0"
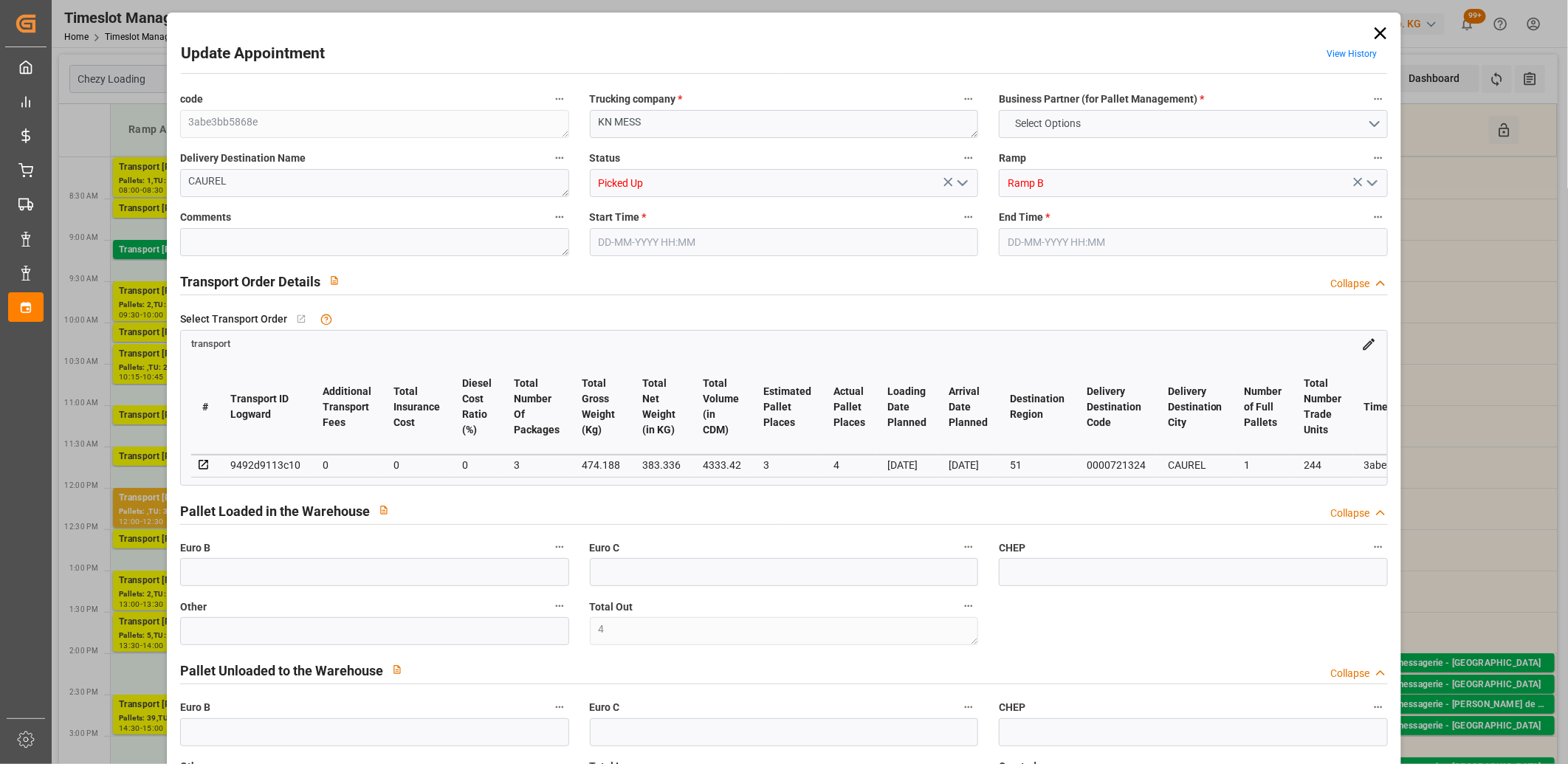
type input "0"
type input "21"
type input "35"
type input "25-08-2025 13:00"
type input "25-08-2025 13:15"
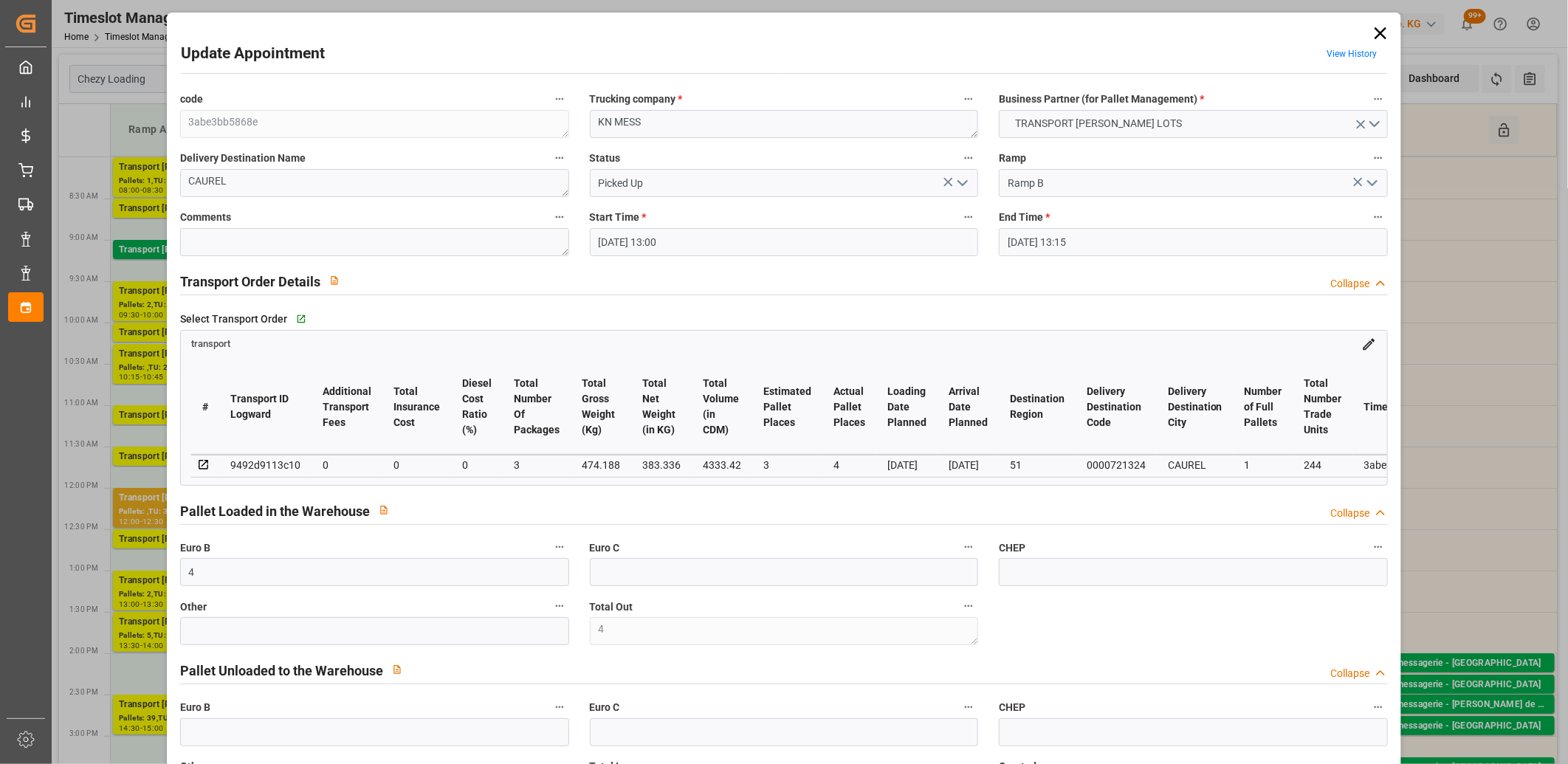
type input "21-08-2025 12:59"
type input "21-08-2025 11:58"
type input "[DATE]"
click at [1375, 31] on icon at bounding box center [1380, 32] width 12 height 12
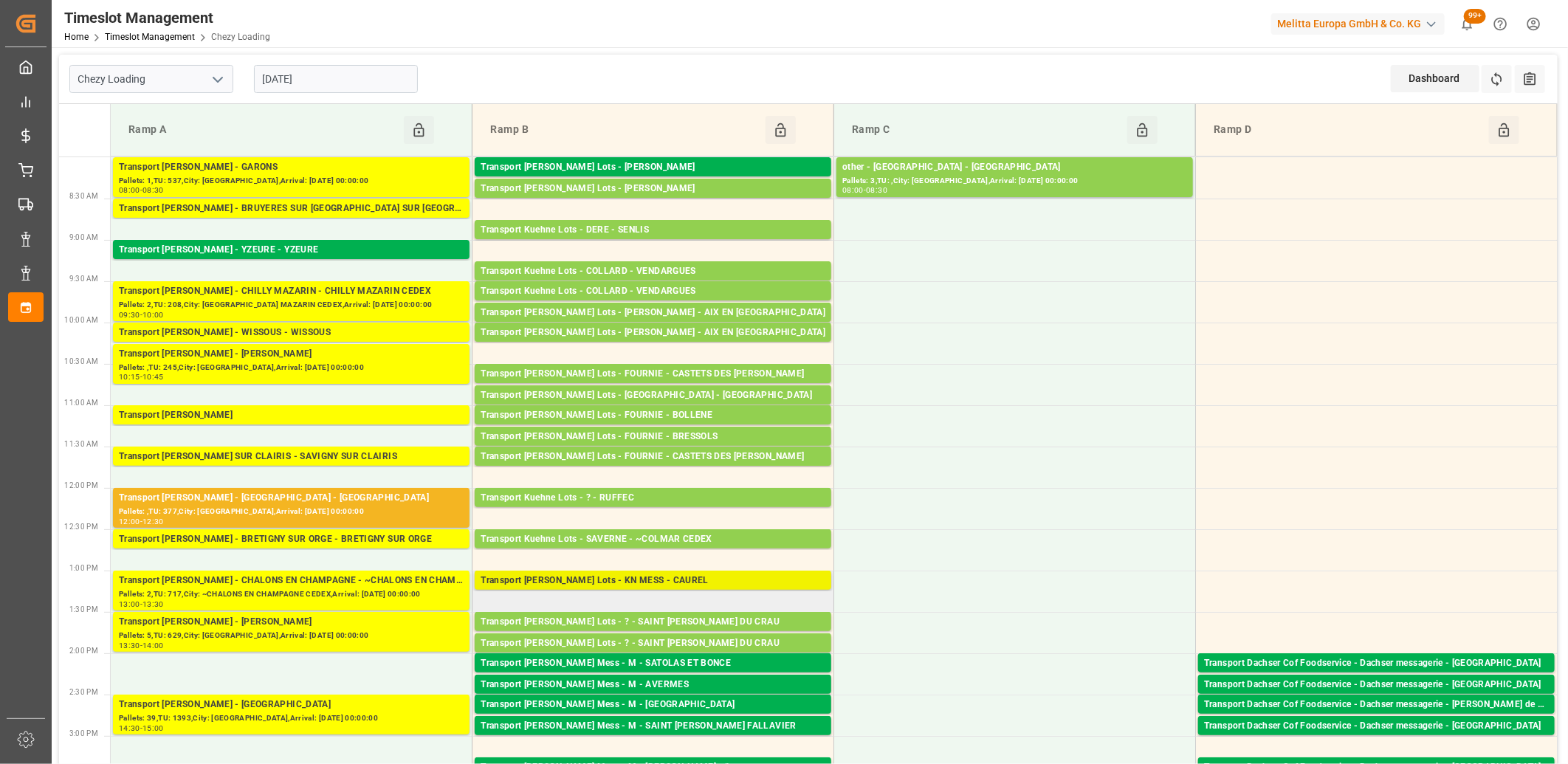
click at [571, 578] on div "Transport [PERSON_NAME] Lots - KN MESS - CAUREL" at bounding box center [652, 580] width 345 height 14
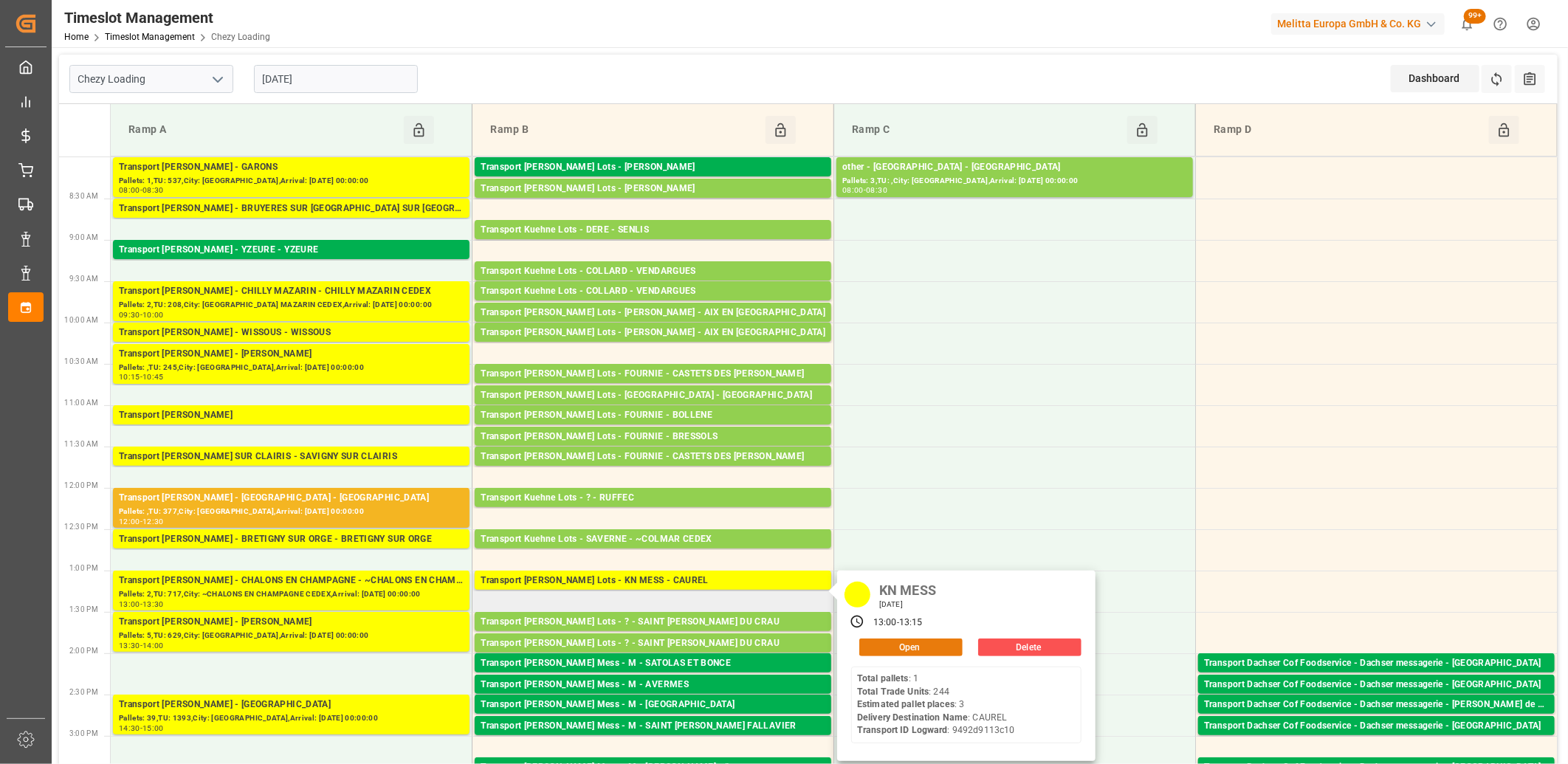
click at [893, 643] on button "Open" at bounding box center [910, 648] width 103 height 18
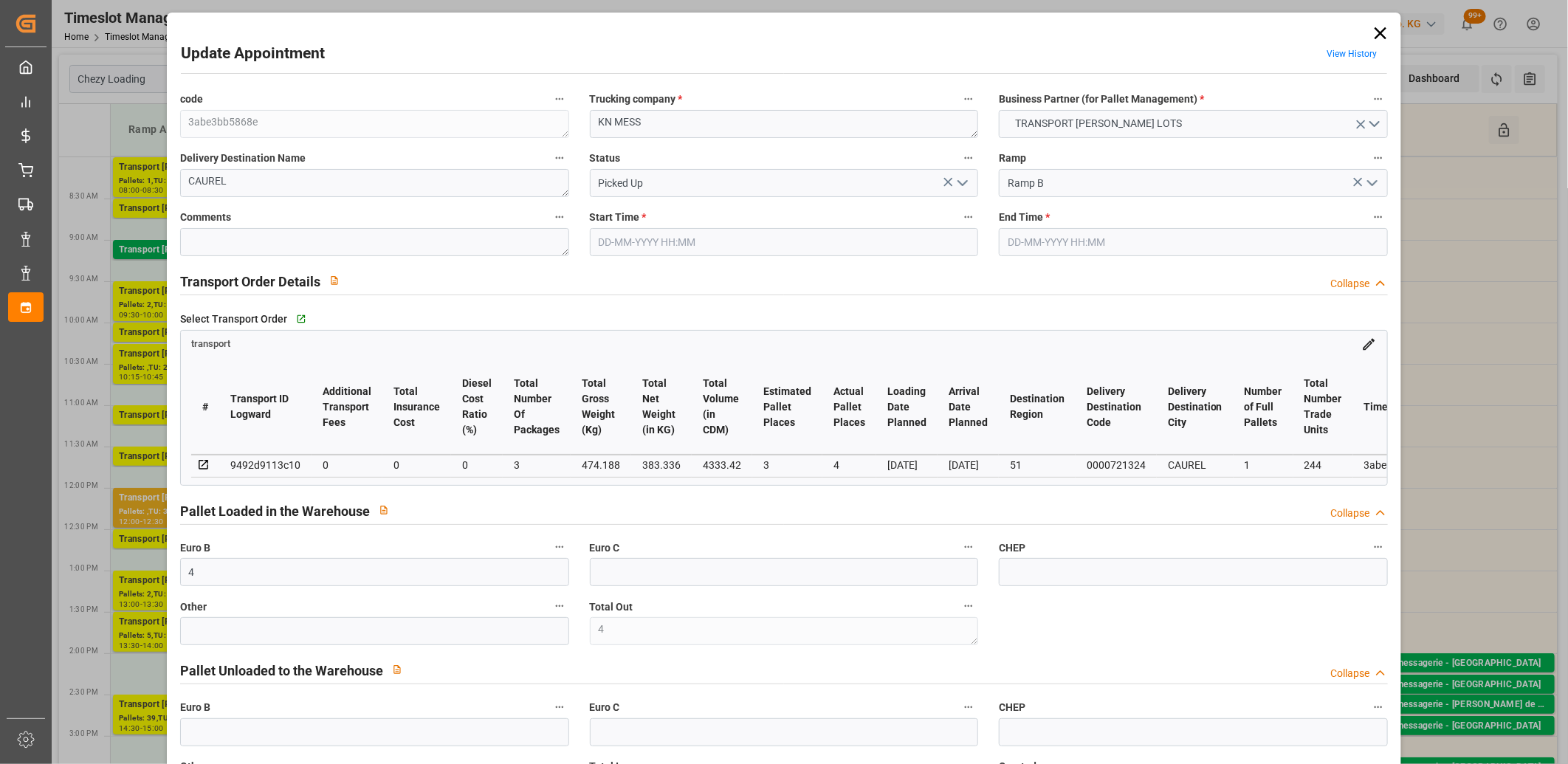
type input "4"
type input "3"
type input "4"
type input "0"
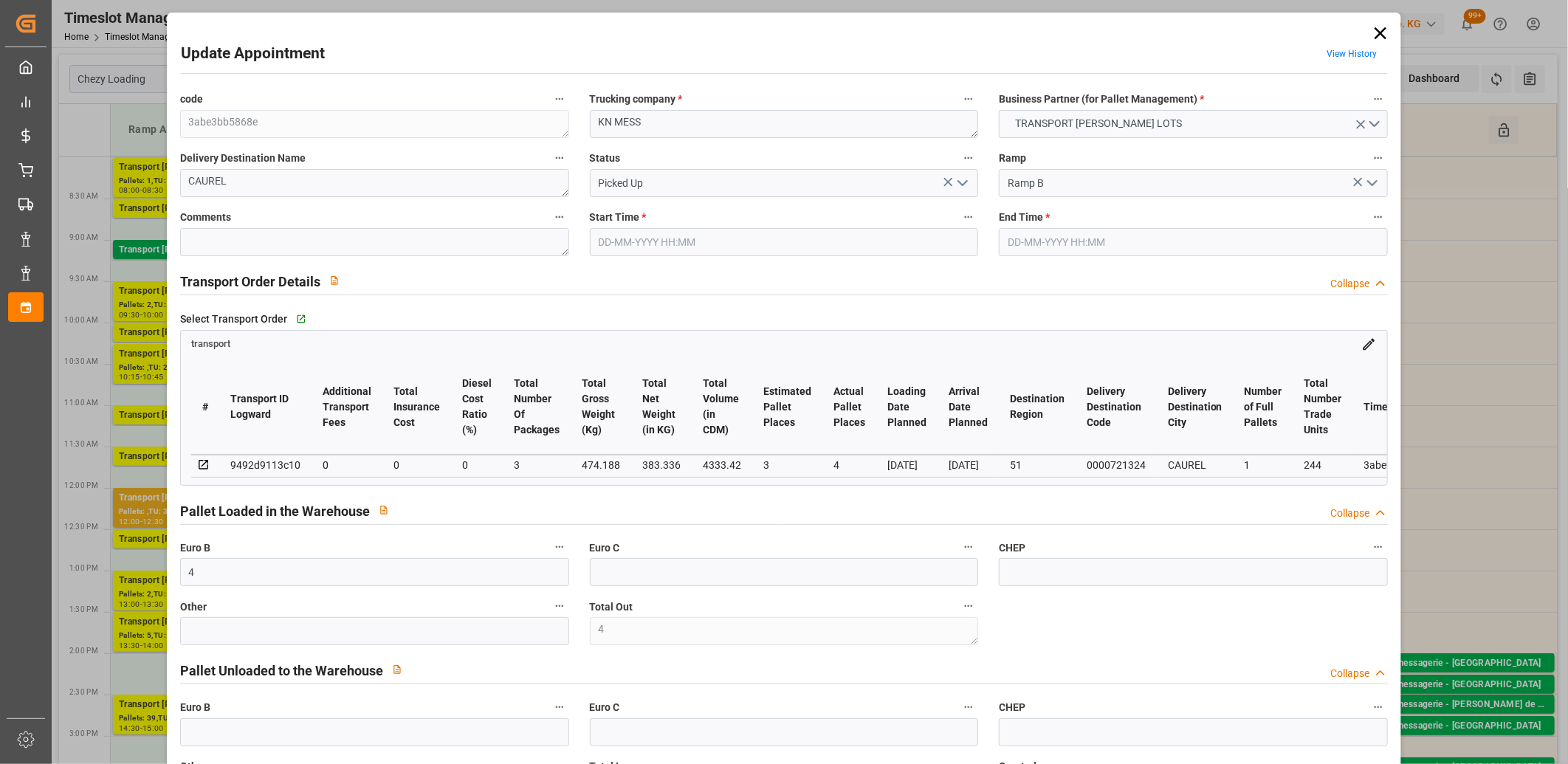
type input "0"
type input "3"
type input "383.336"
type input "559.212"
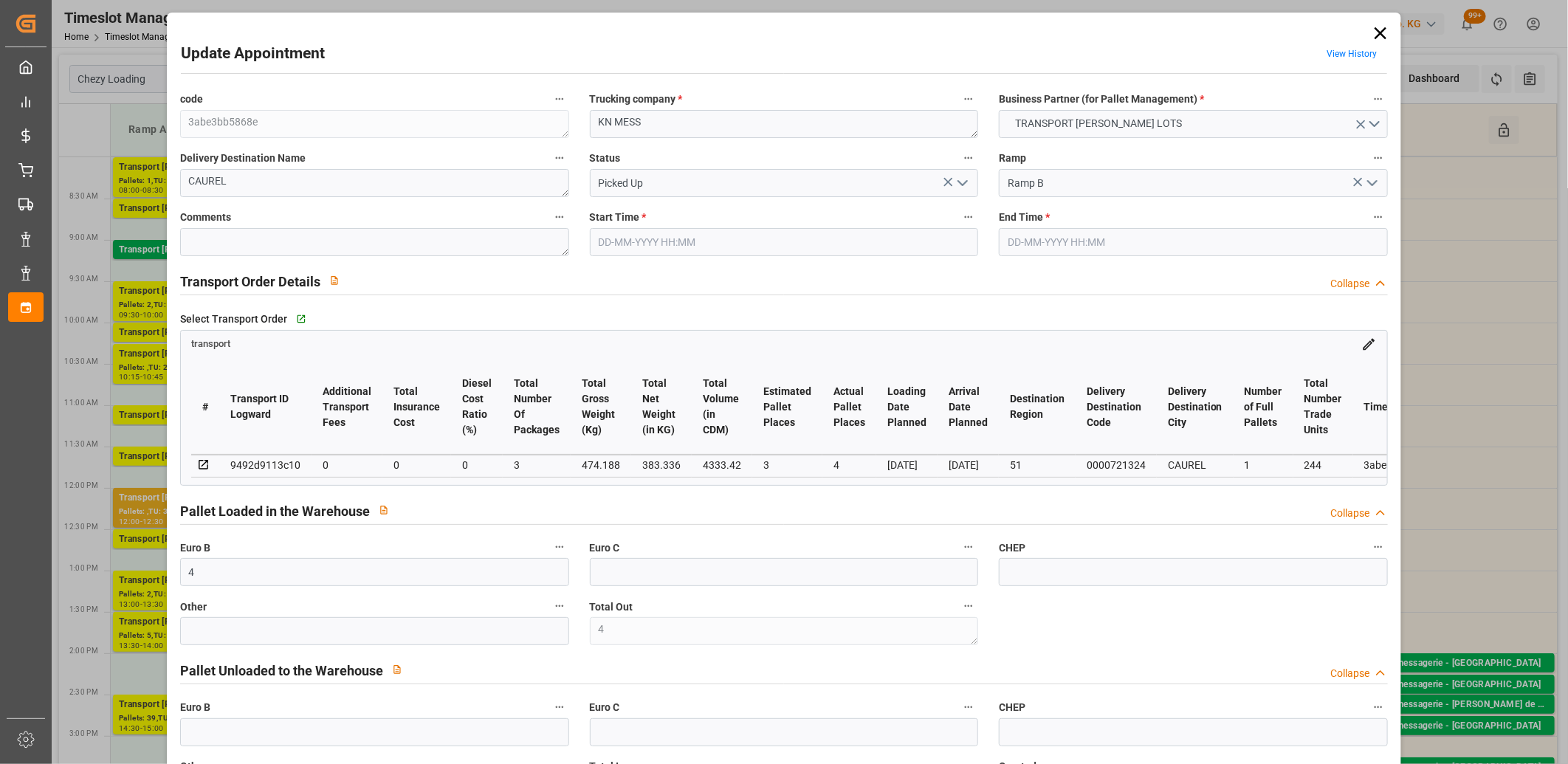
type input "4333.42"
type input "51"
type input "1"
type input "244"
type input "4"
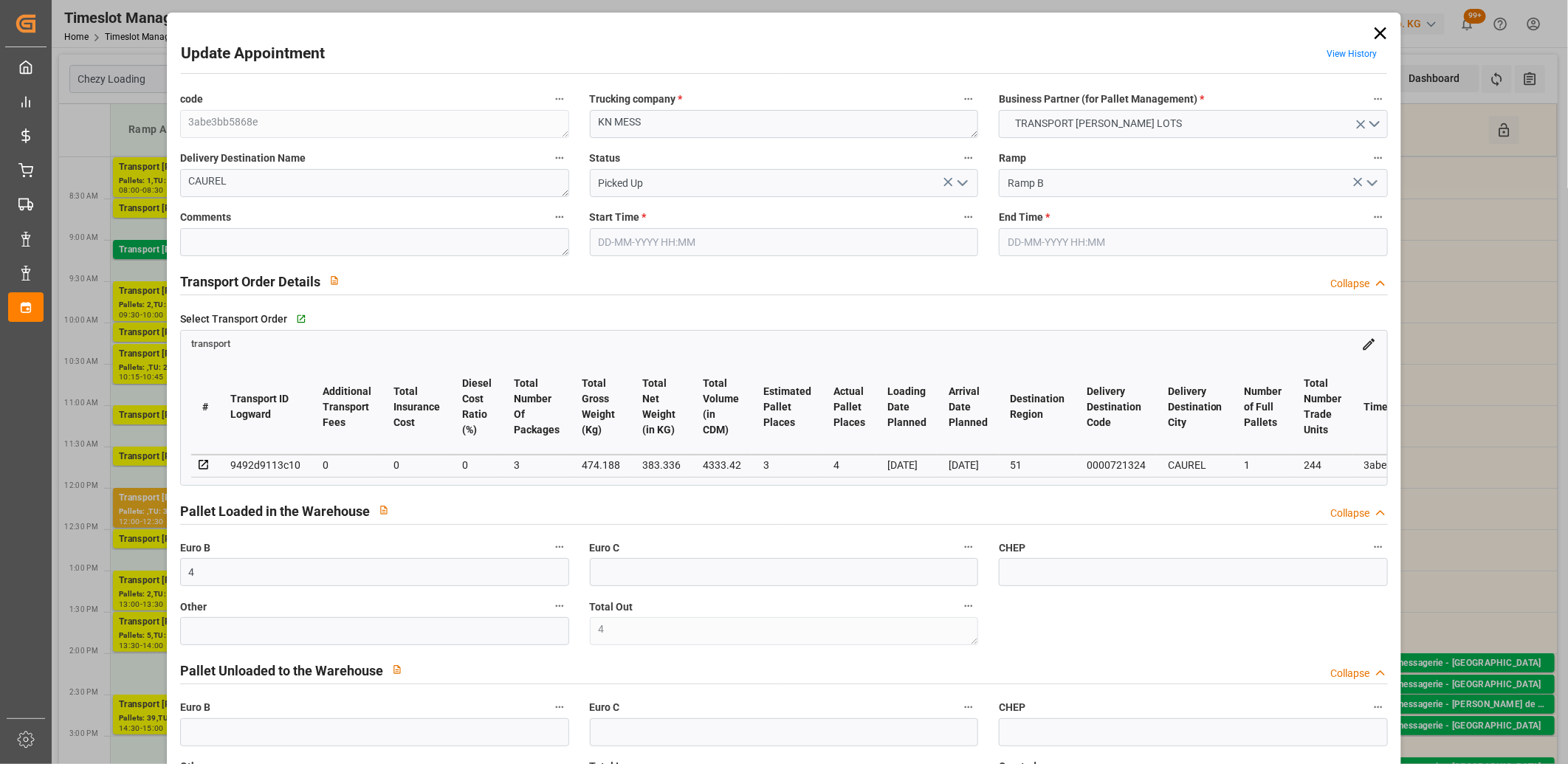
type input "101"
type input "474.188"
type input "0"
type input "4710.8598"
type input "0"
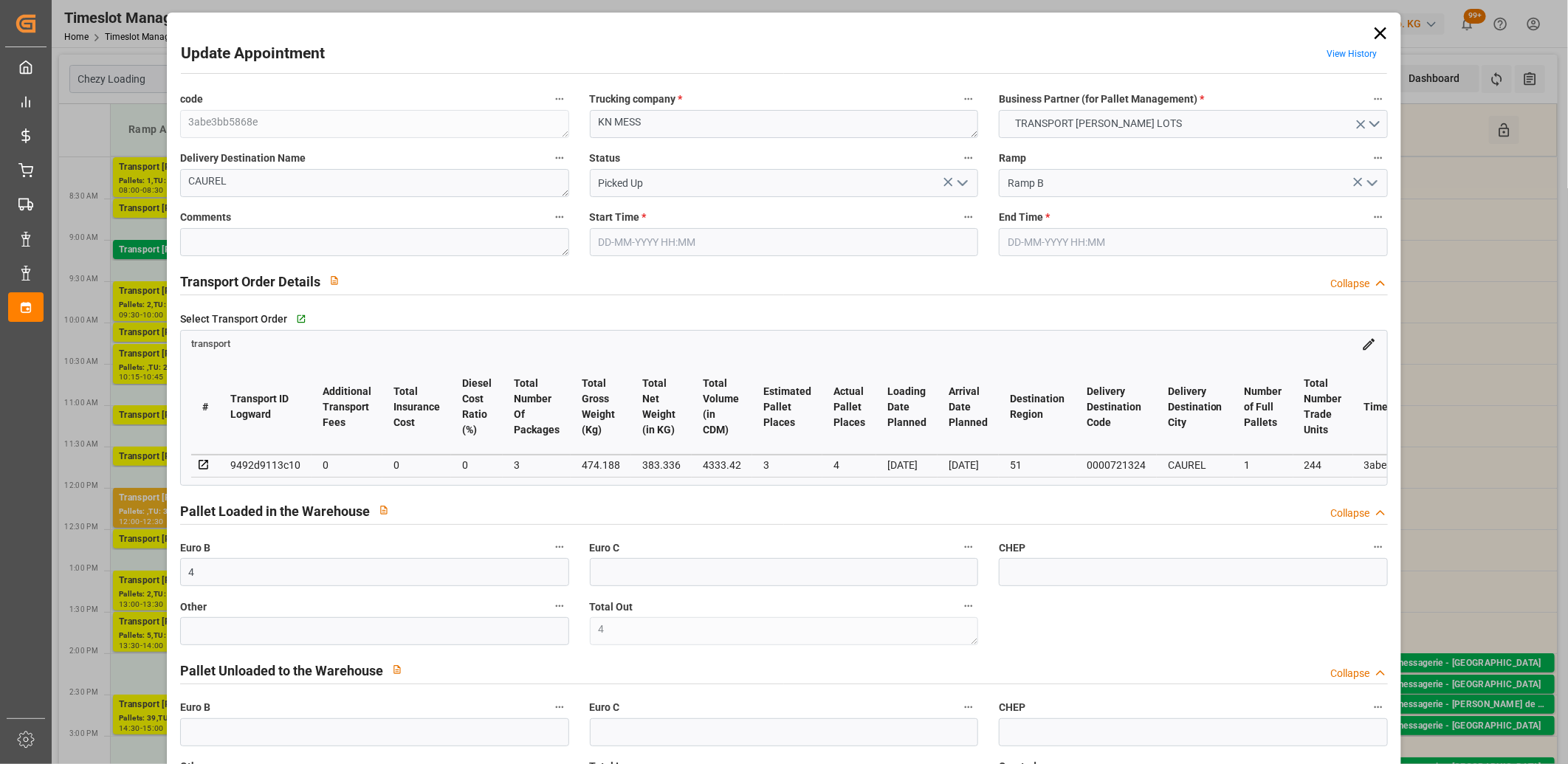
type input "0"
type input "21"
type input "35"
type input "25-08-2025 13:00"
type input "25-08-2025 13:15"
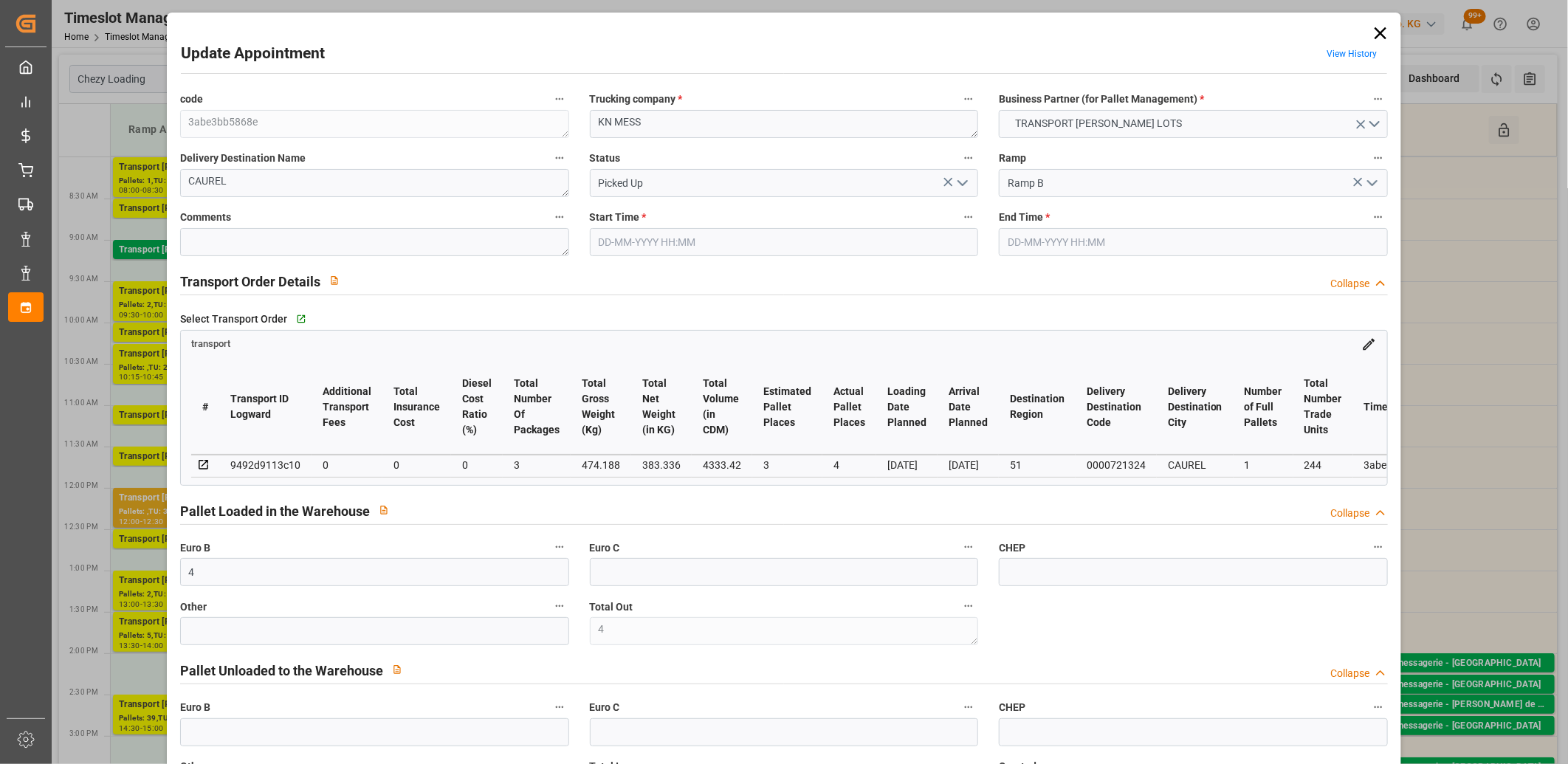
type input "21-08-2025 12:59"
type input "21-08-2025 11:58"
type input "[DATE]"
click at [955, 186] on icon "open menu" at bounding box center [963, 183] width 18 height 18
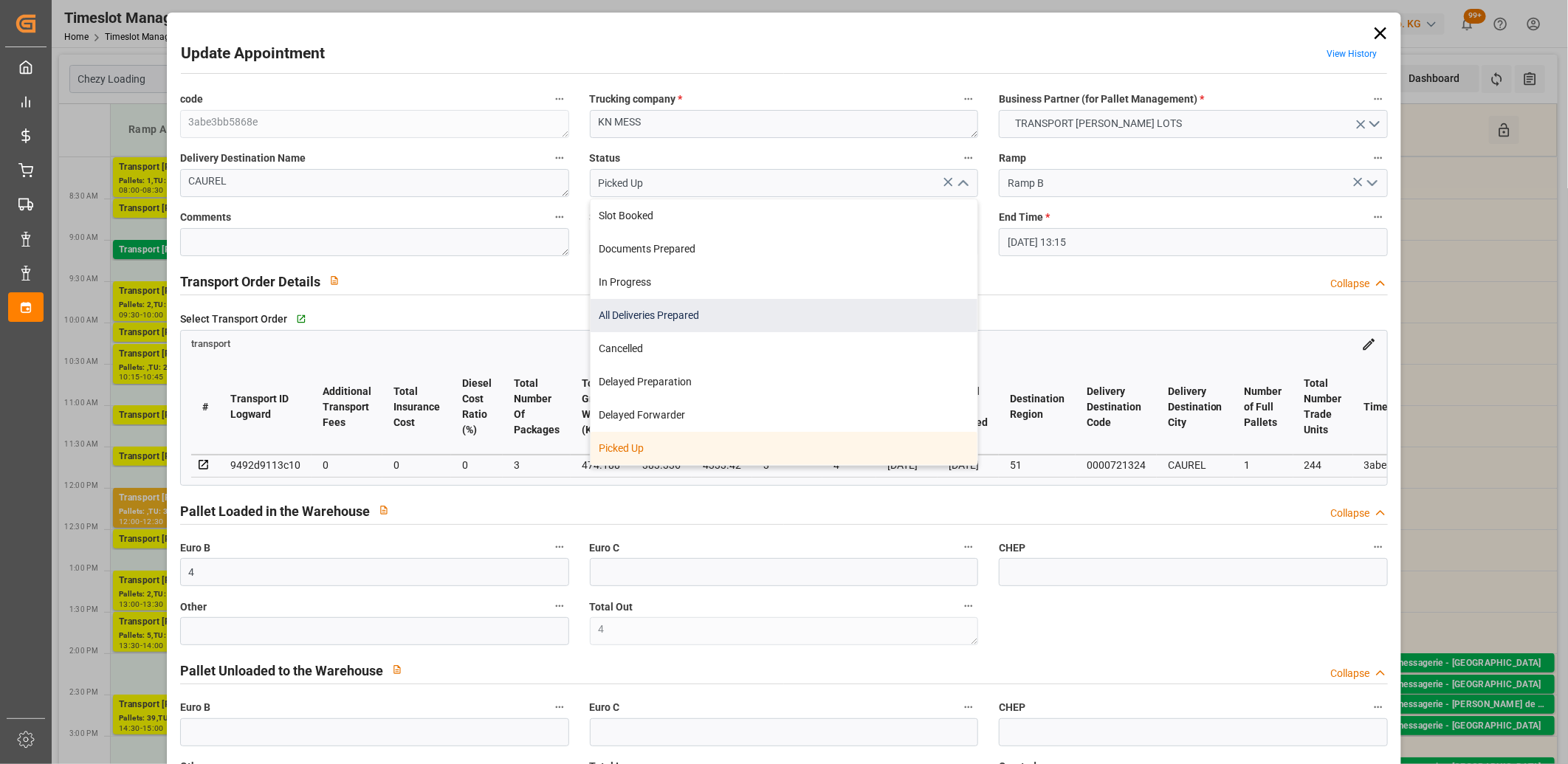
click at [850, 316] on div "All Deliveries Prepared" at bounding box center [784, 315] width 388 height 33
type input "All Deliveries Prepared"
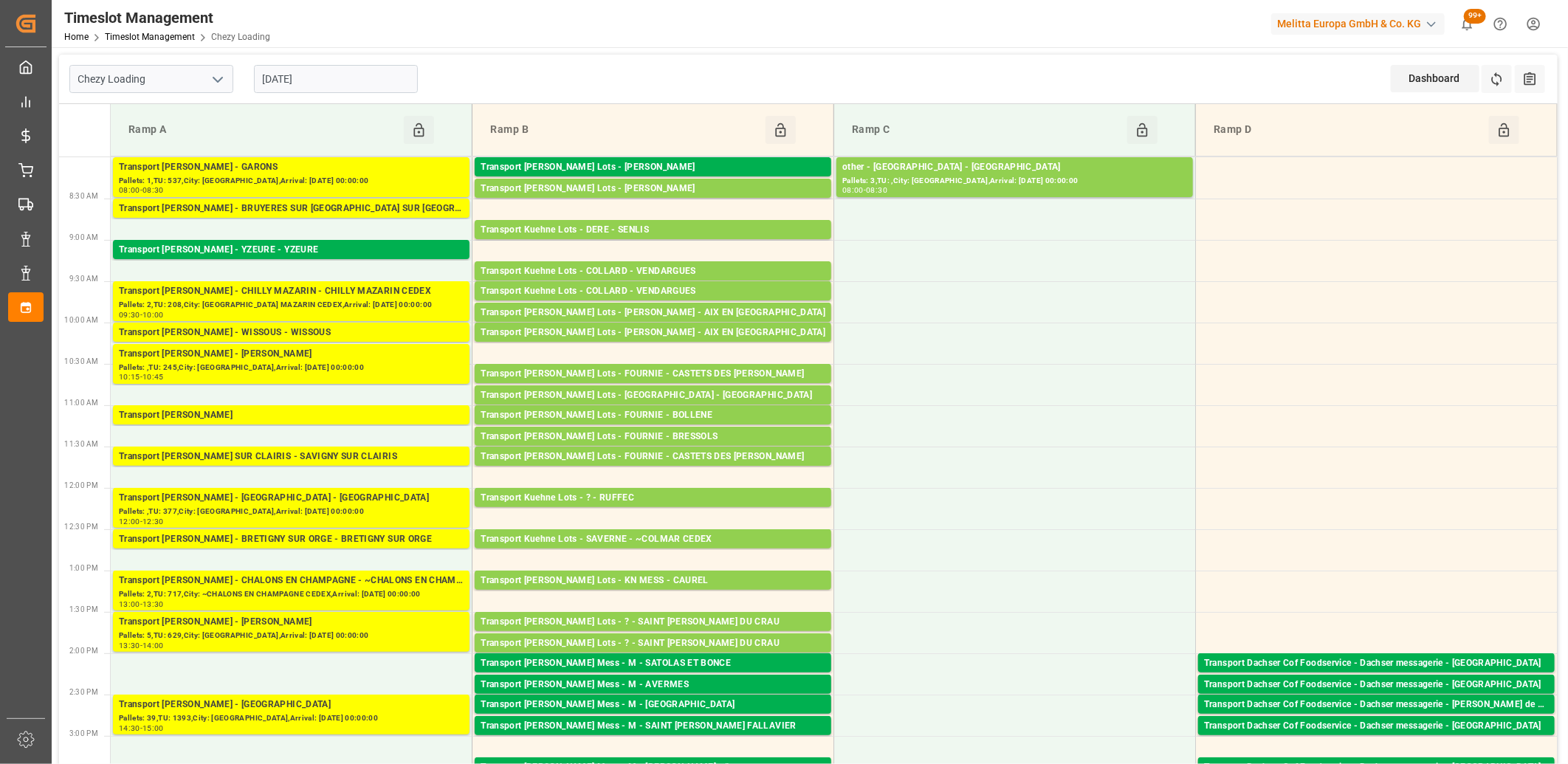
click at [396, 74] on input "[DATE]" at bounding box center [335, 79] width 164 height 28
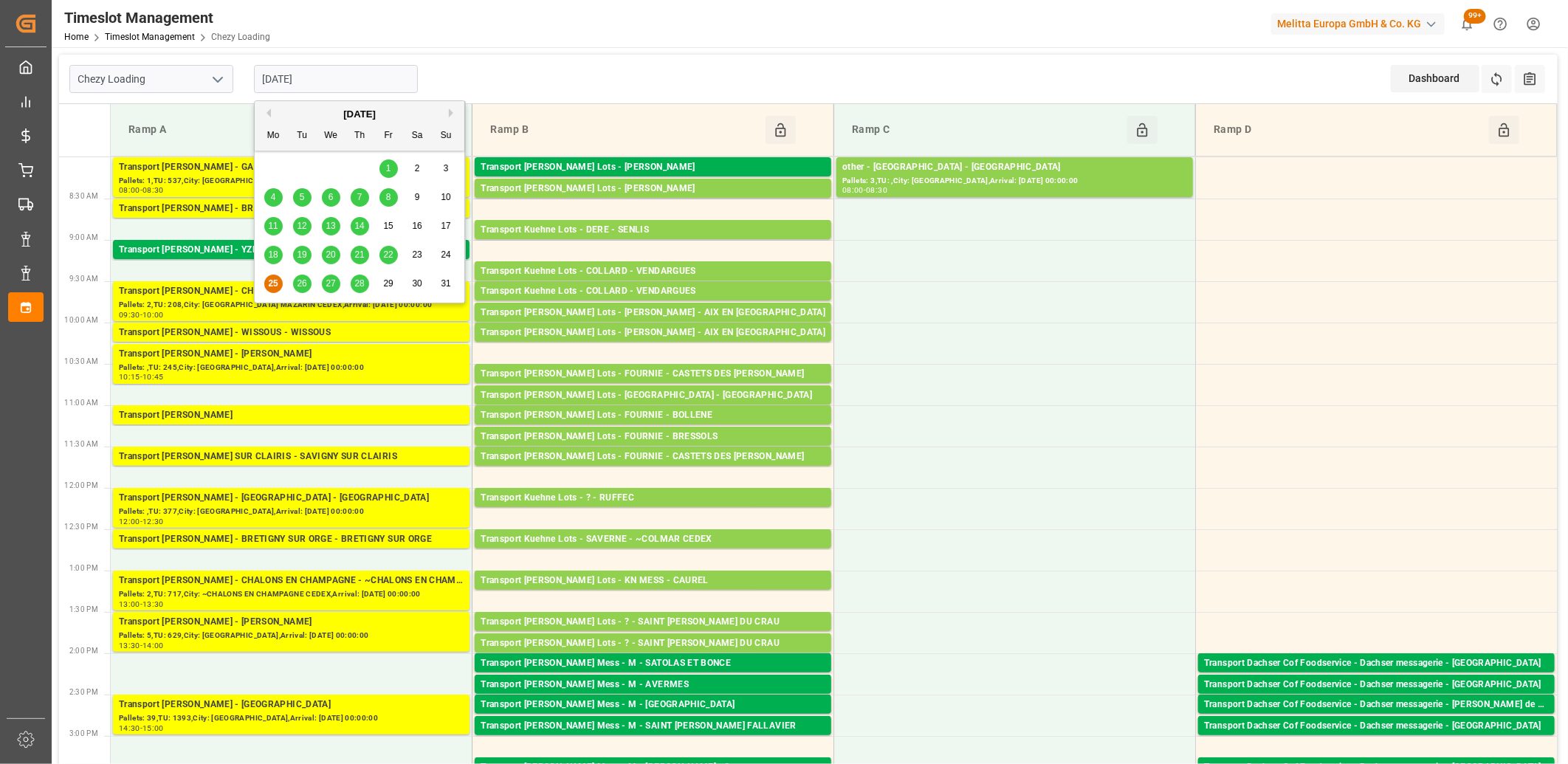
click at [300, 282] on span "26" at bounding box center [301, 284] width 10 height 11
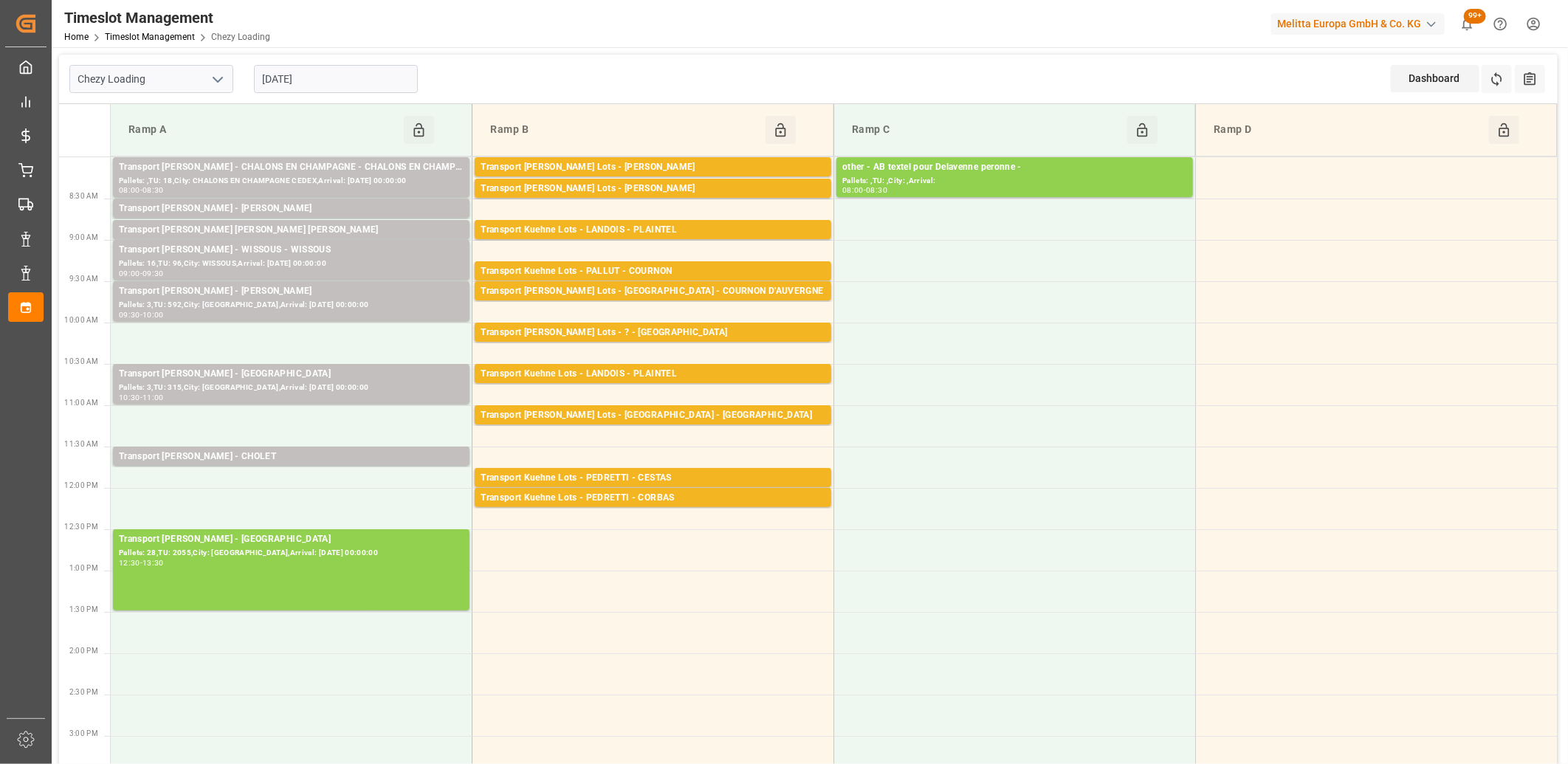
click at [386, 82] on input "26-08-2025" at bounding box center [335, 79] width 164 height 28
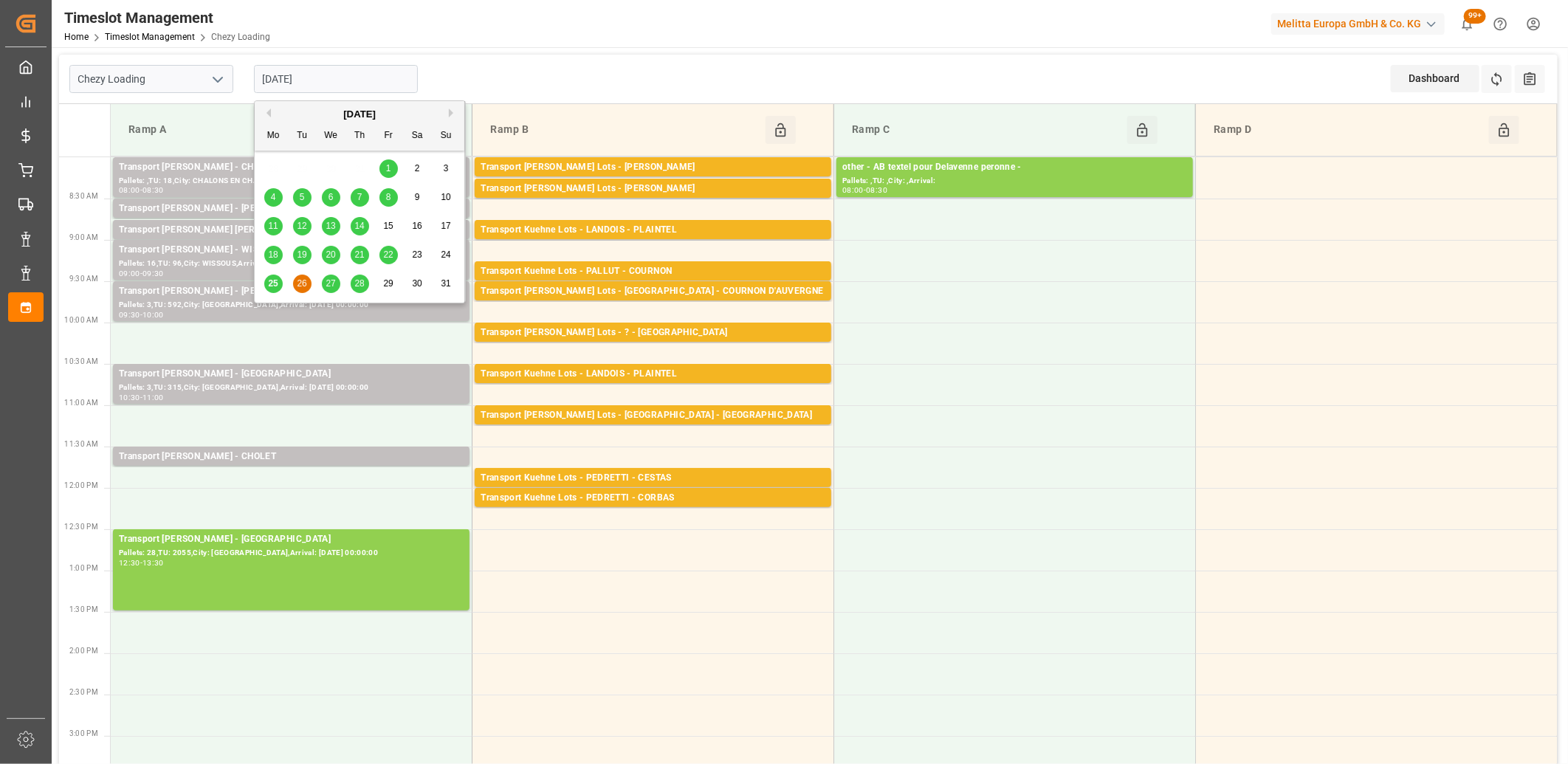
click at [331, 285] on span "27" at bounding box center [330, 284] width 10 height 11
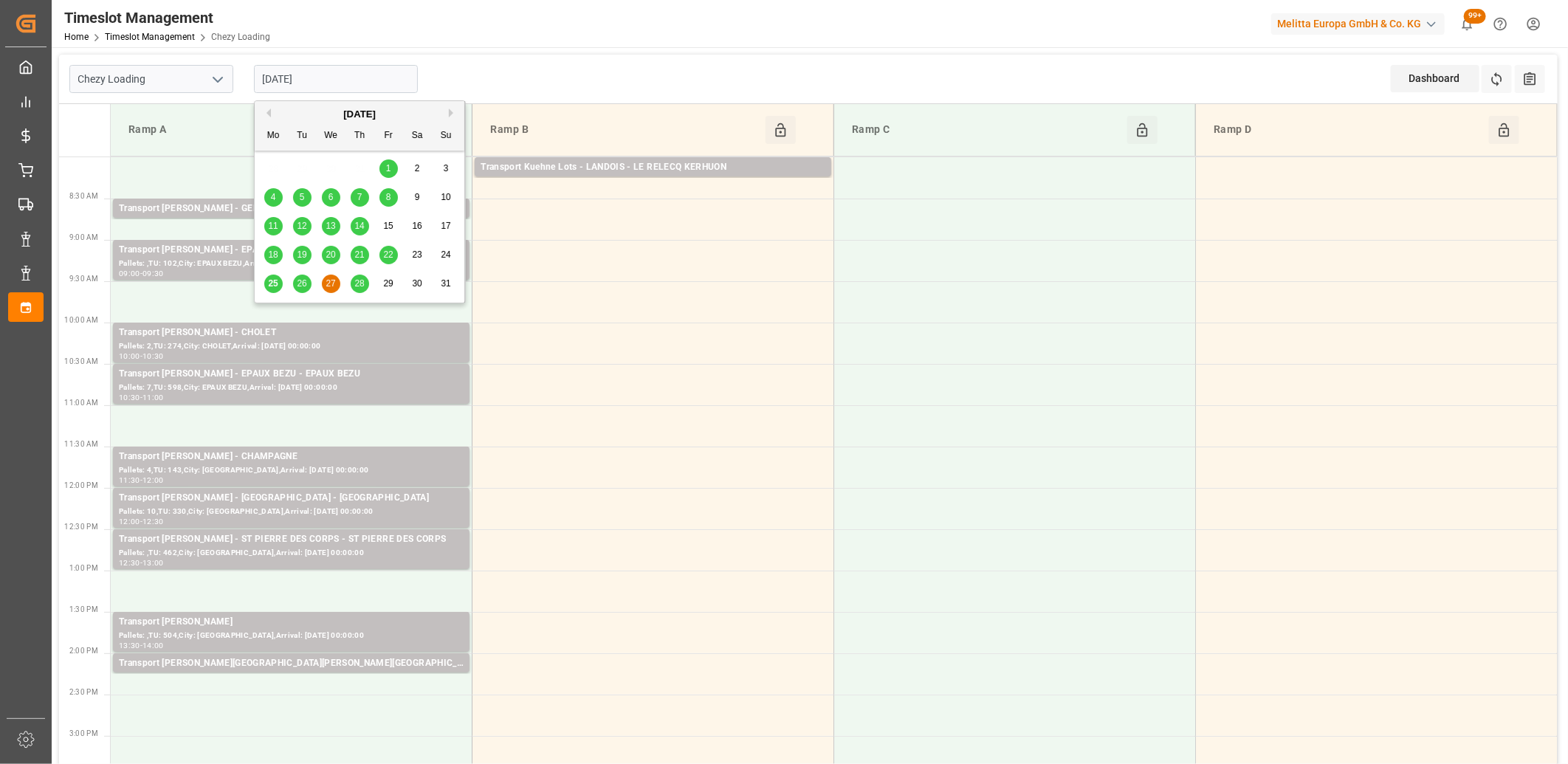
click at [356, 83] on input "27-08-2025" at bounding box center [335, 79] width 164 height 28
click at [366, 282] on div "28" at bounding box center [359, 284] width 19 height 18
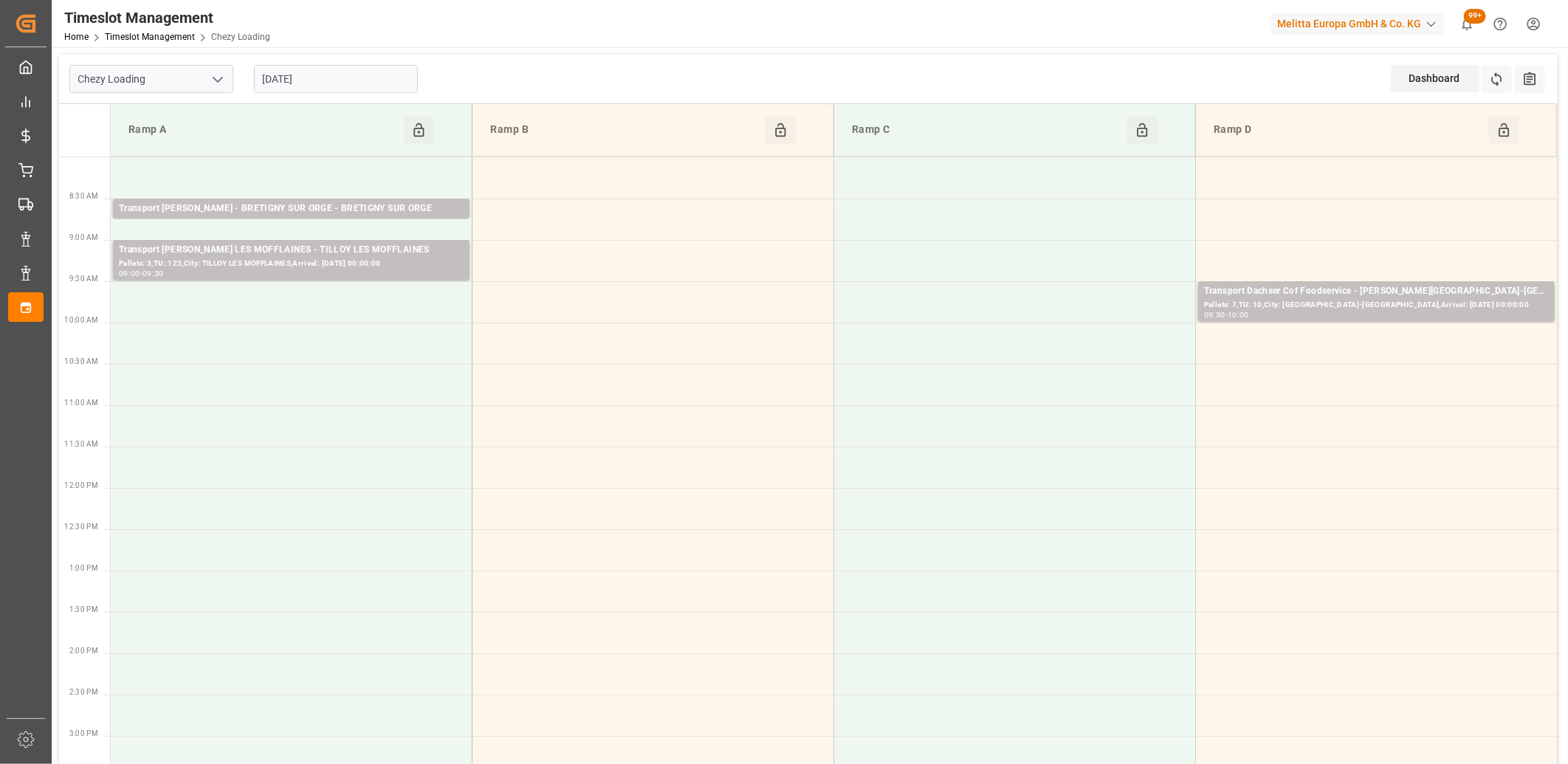
click at [363, 82] on input "28-08-2025" at bounding box center [335, 79] width 164 height 28
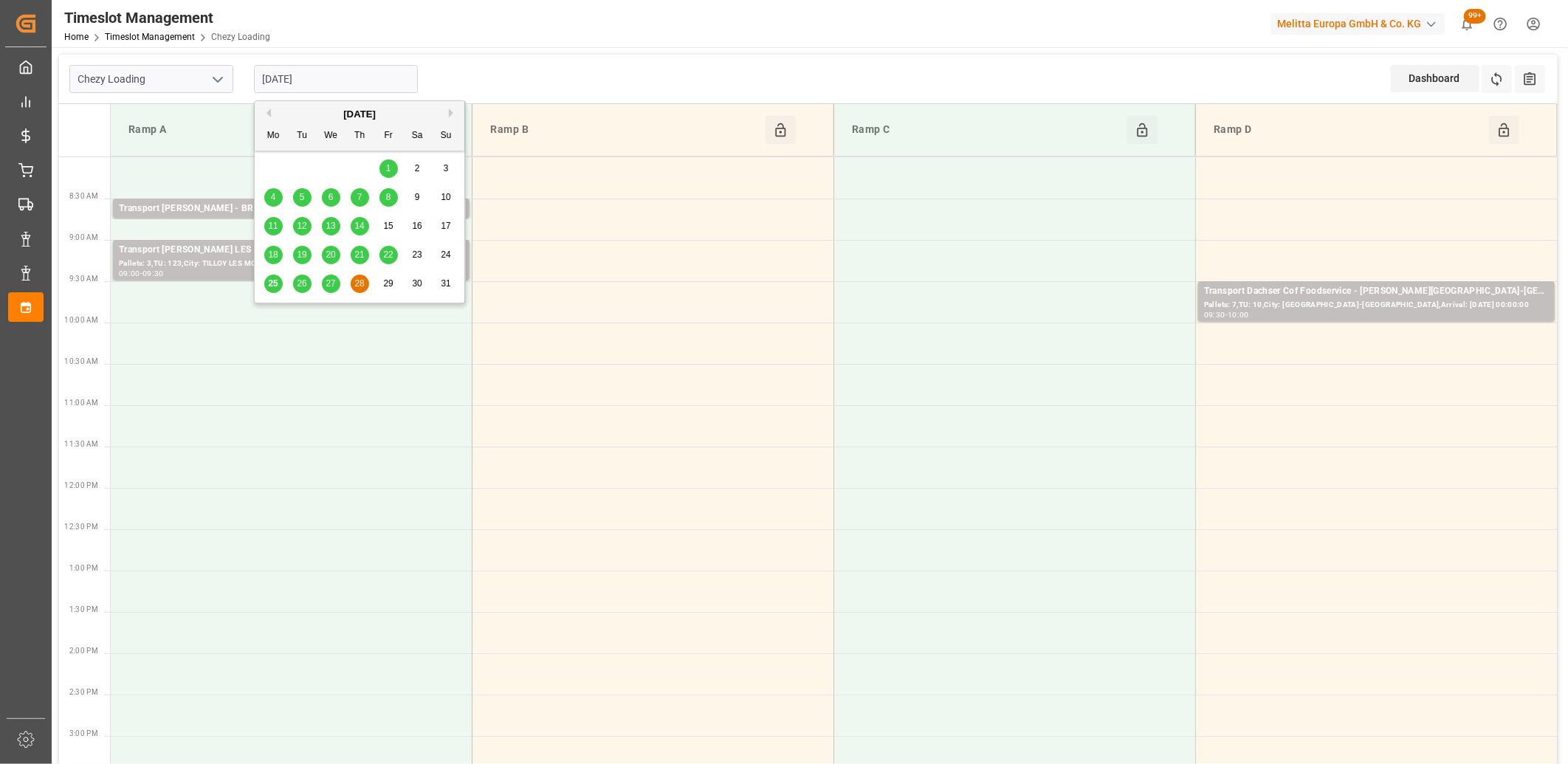
click at [271, 282] on span "25" at bounding box center [272, 284] width 10 height 11
type input "[DATE]"
